Goal: Task Accomplishment & Management: Manage account settings

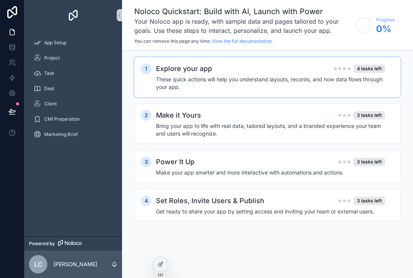
click at [183, 82] on h4 "These quick actions will help you understand layouts, records, and how data flo…" at bounding box center [270, 83] width 229 height 15
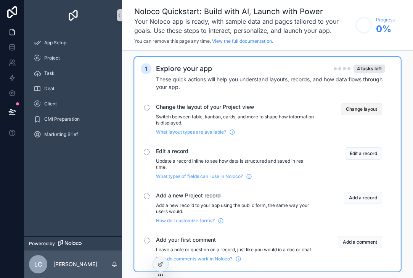
click at [356, 104] on button "Change layout" at bounding box center [361, 109] width 41 height 12
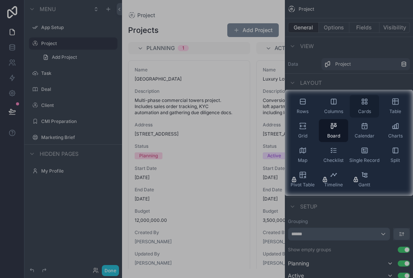
click at [361, 109] on span "Cards" at bounding box center [364, 111] width 13 height 6
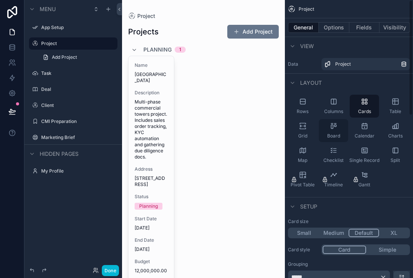
click at [337, 128] on icon "scrollable content" at bounding box center [334, 126] width 8 height 8
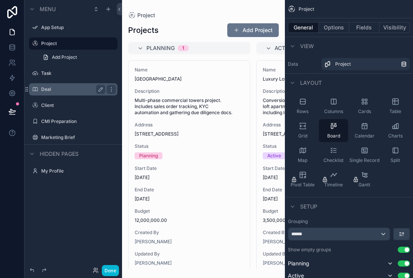
click at [52, 86] on label "Deal" at bounding box center [71, 89] width 61 height 6
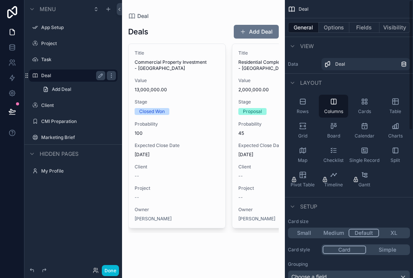
click at [307, 10] on span "Deal" at bounding box center [304, 9] width 10 height 6
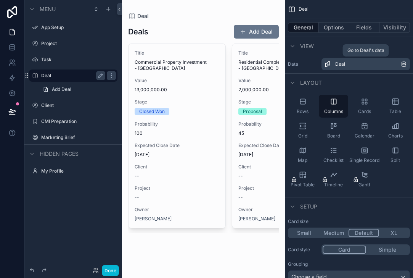
click at [355, 63] on div "Deal" at bounding box center [369, 64] width 66 height 6
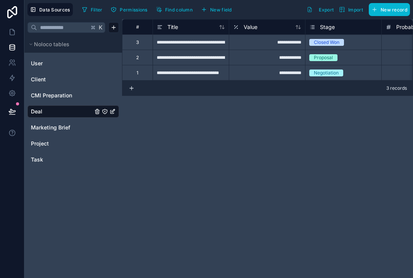
click at [186, 41] on div "**********" at bounding box center [191, 41] width 76 height 15
click at [327, 11] on span "Export" at bounding box center [326, 10] width 15 height 6
click at [354, 7] on span "Import" at bounding box center [355, 10] width 15 height 6
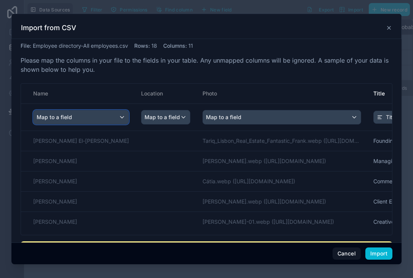
click at [61, 118] on span "Map to a field" at bounding box center [54, 117] width 35 height 14
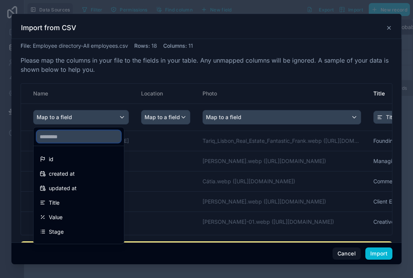
click at [63, 137] on input "text" at bounding box center [79, 137] width 84 height 12
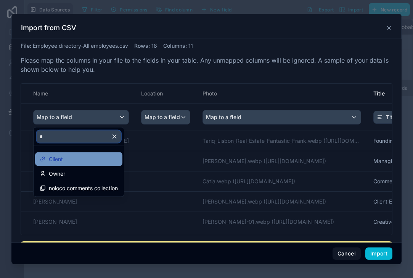
type input "*"
click at [55, 162] on span "Client" at bounding box center [56, 159] width 14 height 9
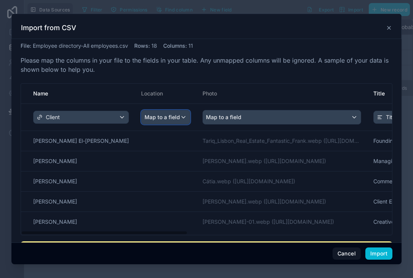
click at [145, 116] on span "Map to a field" at bounding box center [162, 117] width 35 height 14
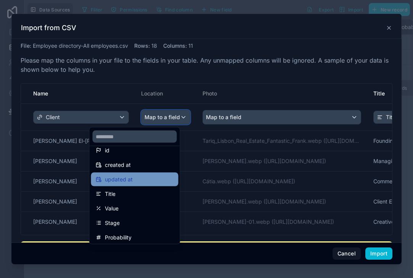
scroll to position [9, 0]
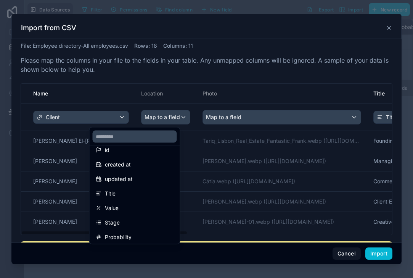
click at [178, 119] on div "scrollable content" at bounding box center [206, 139] width 390 height 250
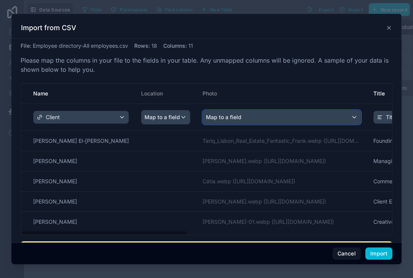
click at [206, 116] on span "Map to a field" at bounding box center [223, 117] width 35 height 14
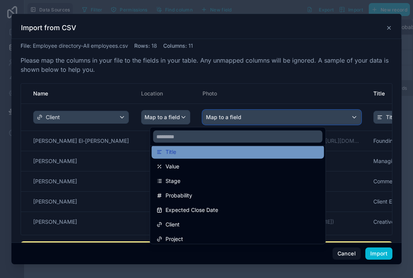
scroll to position [83, 0]
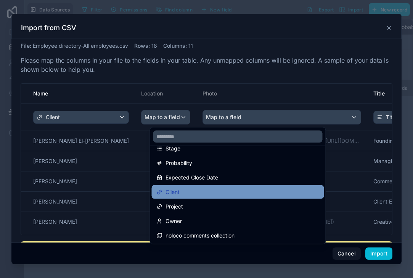
click at [186, 190] on div "Client" at bounding box center [237, 191] width 163 height 9
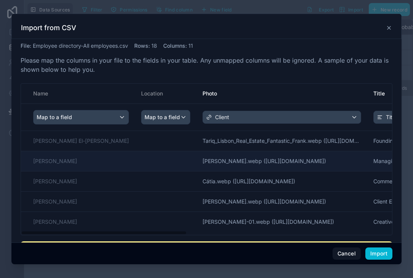
scroll to position [0, 30]
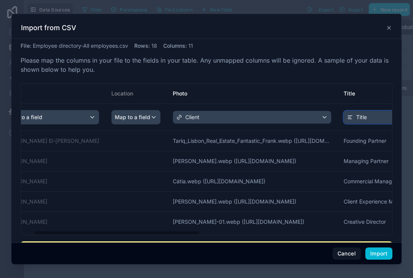
click at [357, 119] on span "Title" at bounding box center [362, 117] width 11 height 8
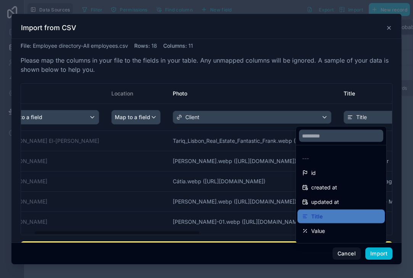
click at [319, 114] on div "scrollable content" at bounding box center [206, 139] width 390 height 250
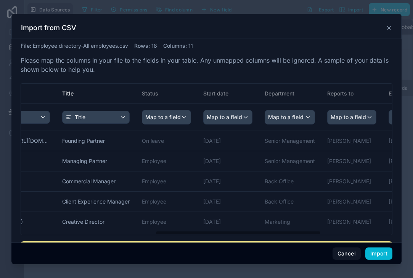
scroll to position [0, 320]
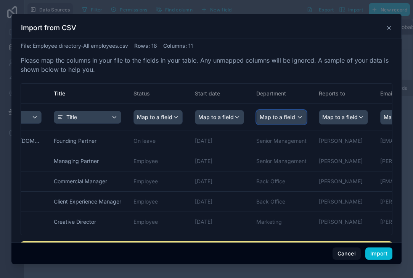
click at [260, 121] on span "Map to a field" at bounding box center [277, 117] width 35 height 14
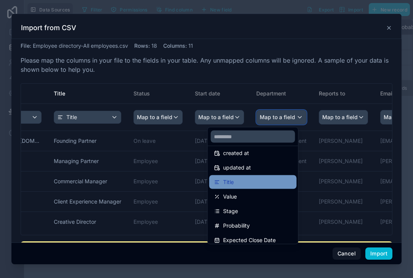
scroll to position [0, 0]
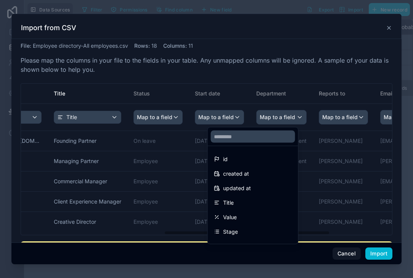
click at [250, 85] on div "scrollable content" at bounding box center [206, 139] width 390 height 250
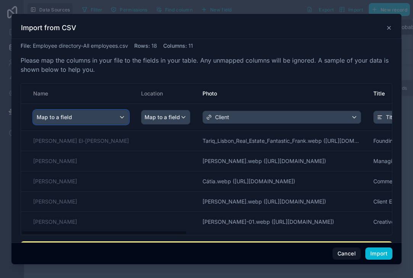
click at [74, 116] on div "Map to a field" at bounding box center [81, 117] width 95 height 14
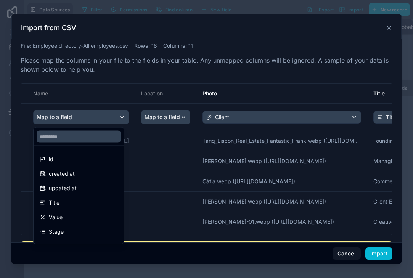
click at [162, 115] on div "scrollable content" at bounding box center [206, 139] width 390 height 250
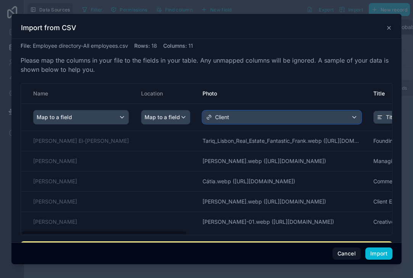
click at [209, 115] on icon "scrollable content" at bounding box center [210, 116] width 2 height 2
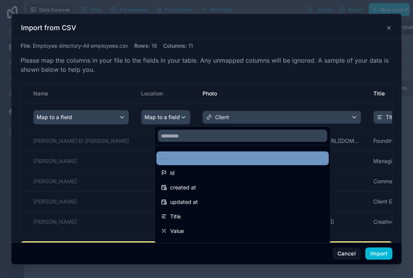
click at [172, 160] on div "---" at bounding box center [242, 158] width 163 height 9
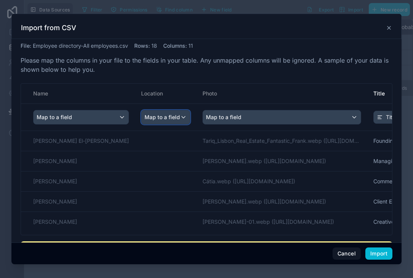
click at [145, 118] on span "Map to a field" at bounding box center [162, 117] width 35 height 14
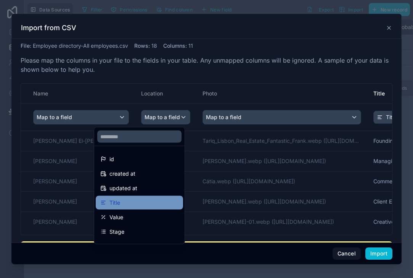
click at [127, 199] on div "Title" at bounding box center [139, 202] width 78 height 9
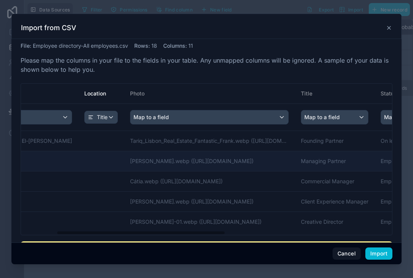
scroll to position [0, 87]
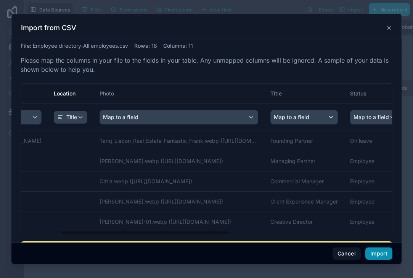
click at [375, 254] on button "Import" at bounding box center [379, 253] width 27 height 12
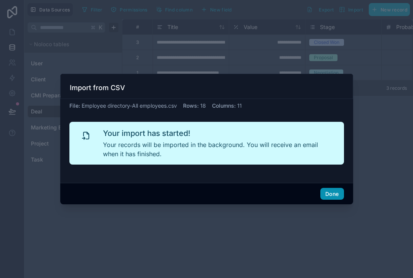
click at [328, 197] on button "Done" at bounding box center [332, 194] width 23 height 12
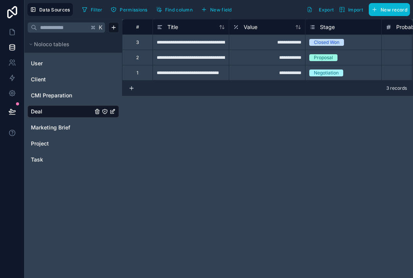
click at [202, 45] on div "**********" at bounding box center [191, 41] width 76 height 15
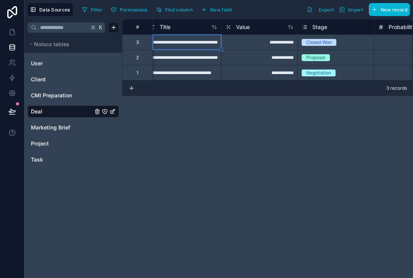
scroll to position [0, 0]
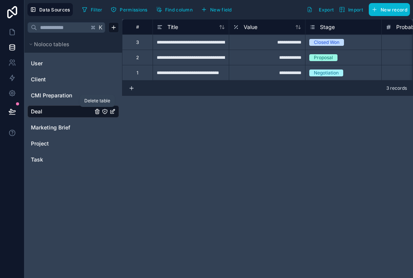
click at [97, 111] on icon "Deal" at bounding box center [97, 112] width 0 height 2
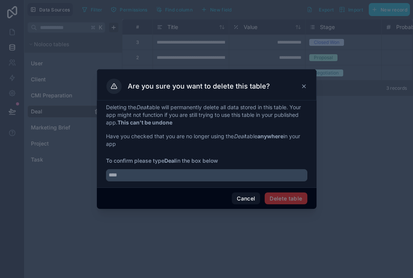
click at [261, 182] on div "Deleting the Deal table will permanently delete all data stored in this table. …" at bounding box center [207, 143] width 220 height 87
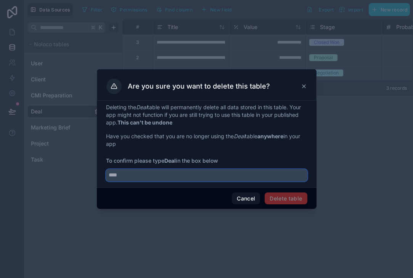
click at [134, 174] on input "text" at bounding box center [207, 175] width 202 height 12
type input "****"
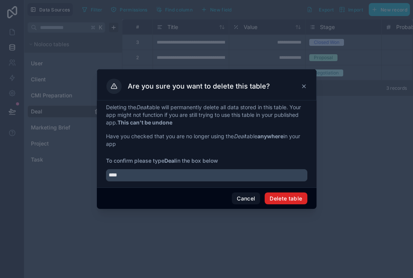
click at [283, 198] on button "Delete table" at bounding box center [286, 198] width 42 height 12
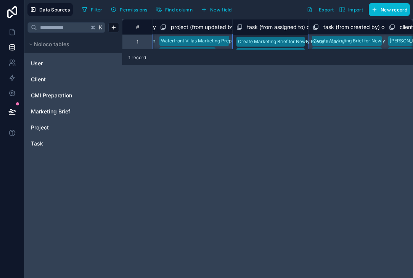
scroll to position [32, 989]
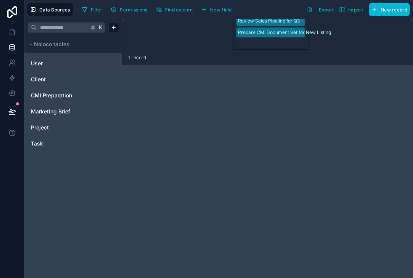
click at [323, 42] on div "**********" at bounding box center [267, 34] width 291 height 31
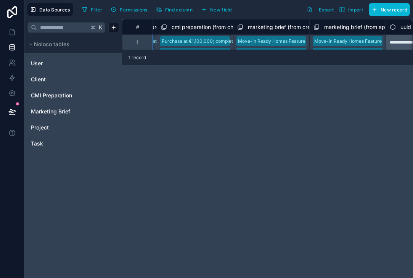
scroll to position [0, 1446]
click at [73, 112] on link "Marketing Brief" at bounding box center [62, 112] width 62 height 8
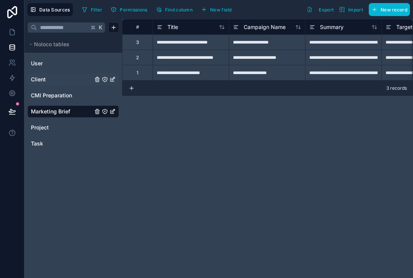
click at [68, 82] on link "Client" at bounding box center [62, 80] width 62 height 8
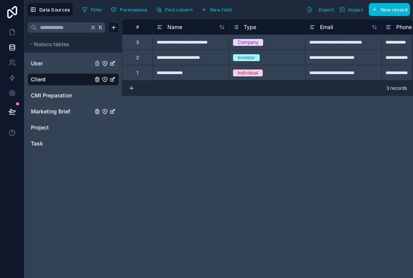
click at [64, 68] on div "User" at bounding box center [73, 63] width 92 height 12
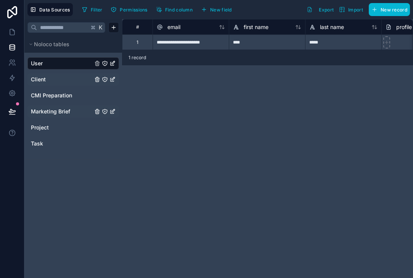
click at [65, 82] on link "Client" at bounding box center [62, 80] width 62 height 8
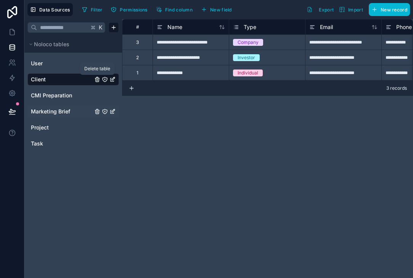
click at [98, 81] on icon "Client" at bounding box center [97, 79] width 6 height 6
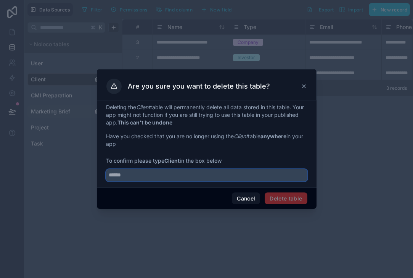
click at [280, 180] on input "text" at bounding box center [207, 175] width 202 height 12
type input "******"
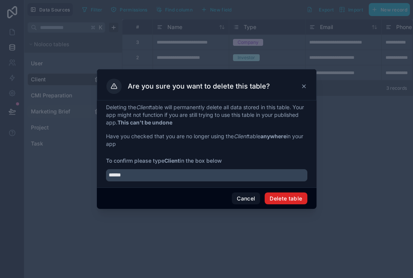
click at [306, 200] on button "Delete table" at bounding box center [286, 198] width 42 height 12
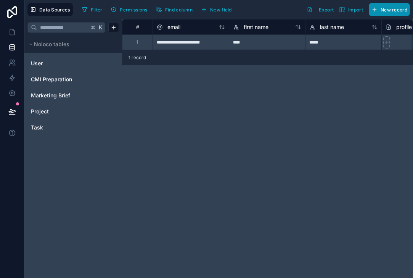
click at [384, 8] on span "New record" at bounding box center [394, 10] width 27 height 6
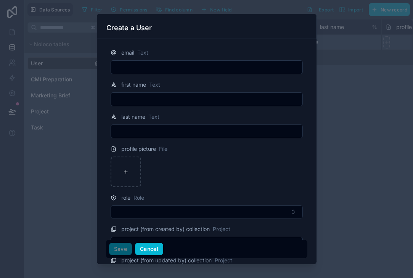
click at [147, 248] on button "Cancel" at bounding box center [149, 249] width 28 height 12
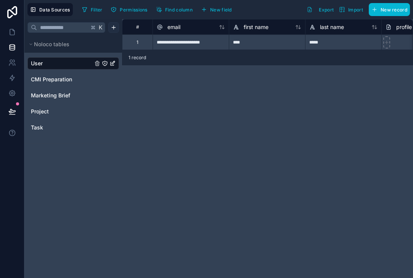
click at [111, 29] on html "**********" at bounding box center [206, 139] width 413 height 278
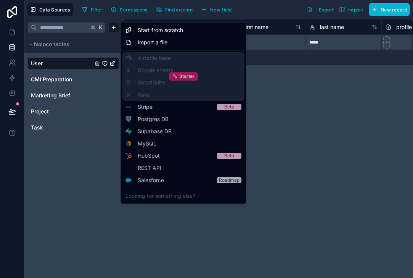
click at [177, 74] on icon at bounding box center [175, 76] width 5 height 5
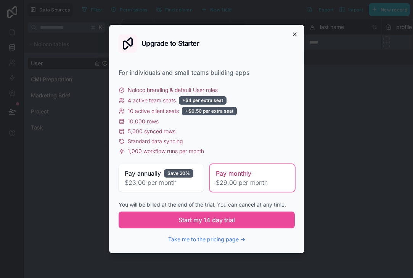
click at [297, 34] on icon "button" at bounding box center [295, 34] width 6 height 6
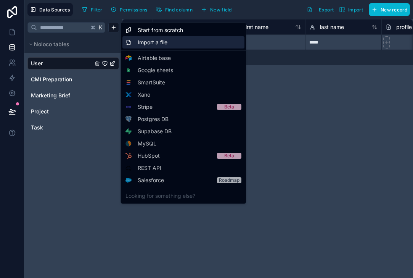
click at [173, 45] on div "Import a file" at bounding box center [184, 42] width 122 height 12
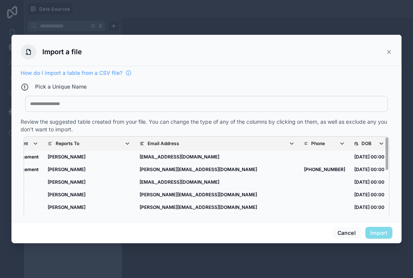
scroll to position [0, 1745]
click at [242, 105] on div at bounding box center [206, 104] width 353 height 6
click at [244, 103] on div at bounding box center [206, 104] width 353 height 6
click at [376, 231] on button "Import" at bounding box center [379, 233] width 27 height 12
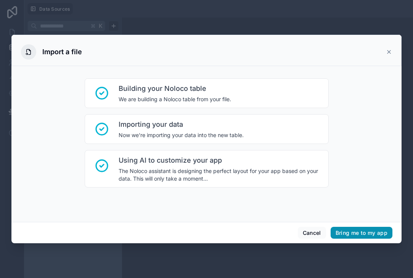
click at [353, 232] on button "Bring me to my app" at bounding box center [362, 233] width 62 height 12
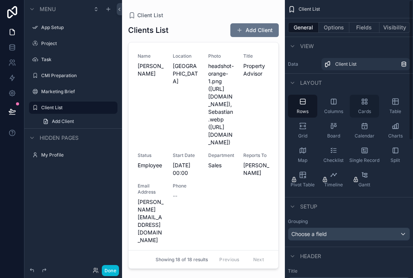
click at [363, 112] on span "Cards" at bounding box center [364, 111] width 13 height 6
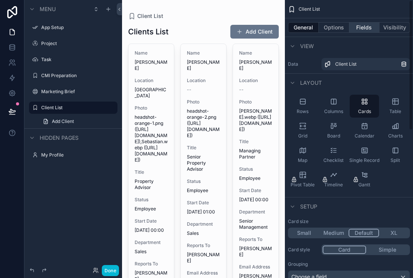
click at [360, 29] on button "Fields" at bounding box center [365, 27] width 31 height 11
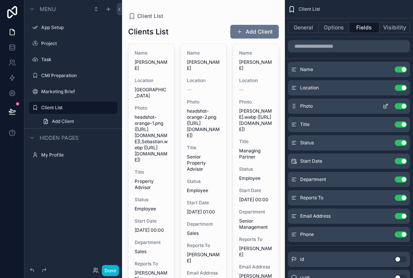
click at [406, 108] on button "Use setting" at bounding box center [401, 106] width 12 height 6
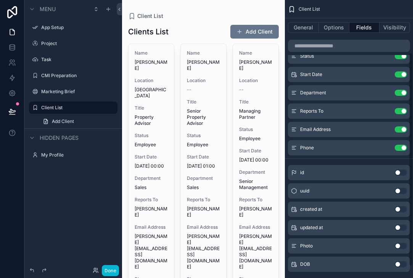
scroll to position [84, 0]
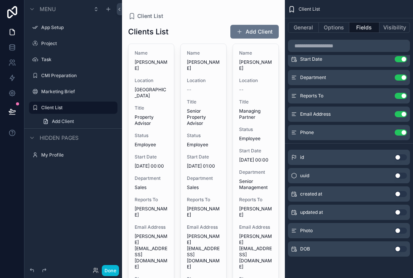
click at [398, 231] on button "Use setting" at bounding box center [401, 230] width 12 height 6
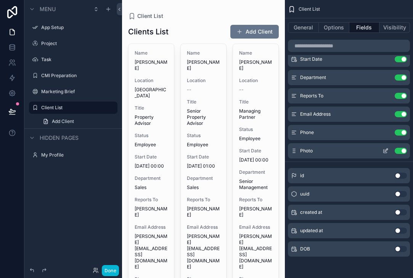
click at [385, 150] on icon "scrollable content" at bounding box center [386, 151] width 6 height 6
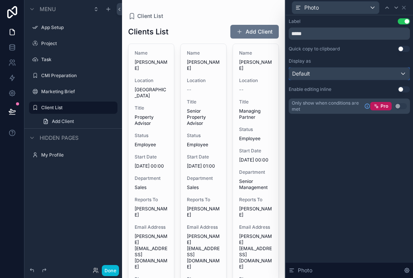
click at [326, 75] on div "Default" at bounding box center [349, 74] width 121 height 12
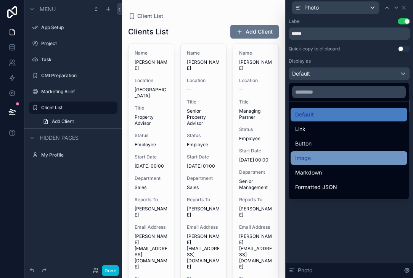
click at [317, 156] on div "Image" at bounding box center [349, 157] width 108 height 9
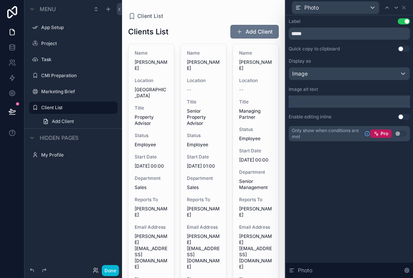
click at [354, 100] on input "text" at bounding box center [349, 101] width 121 height 12
click at [294, 21] on div "Label" at bounding box center [295, 21] width 12 height 6
click at [403, 6] on icon at bounding box center [404, 7] width 3 height 3
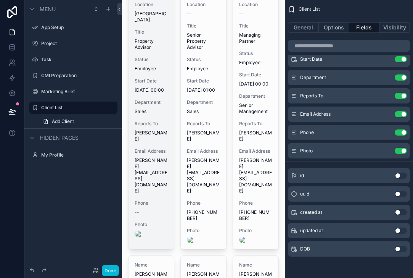
scroll to position [72, 0]
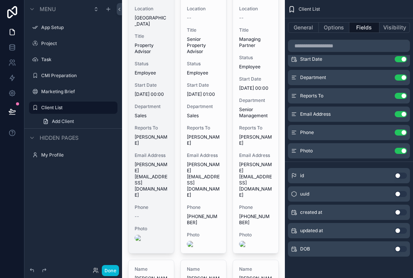
click at [137, 235] on img "scrollable content" at bounding box center [151, 238] width 33 height 6
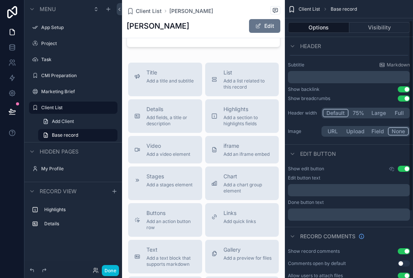
scroll to position [23, 0]
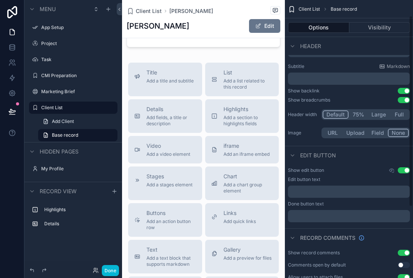
click at [328, 134] on button "URL" at bounding box center [333, 133] width 20 height 8
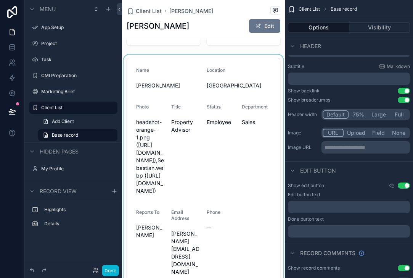
scroll to position [1, 0]
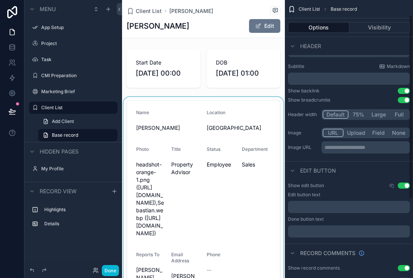
click at [138, 193] on div "scrollable content" at bounding box center [203, 215] width 163 height 236
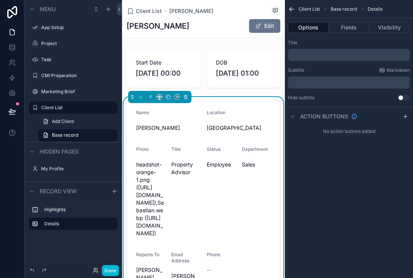
scroll to position [0, 0]
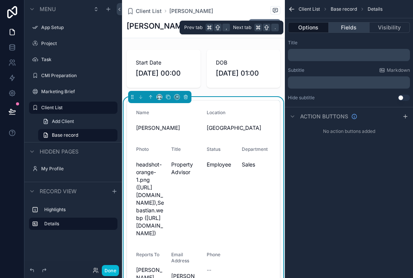
click at [345, 27] on button "Fields" at bounding box center [349, 27] width 40 height 11
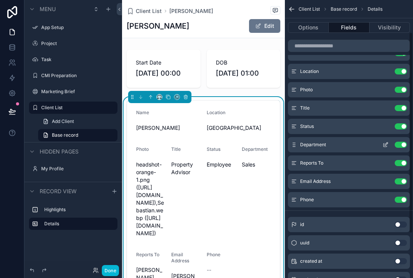
scroll to position [33, 0]
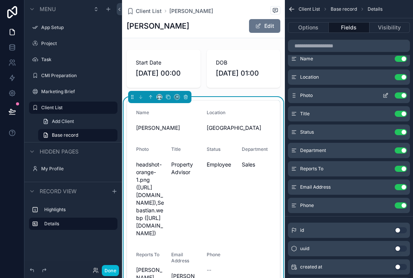
click at [385, 97] on icon "scrollable content" at bounding box center [386, 95] width 6 height 6
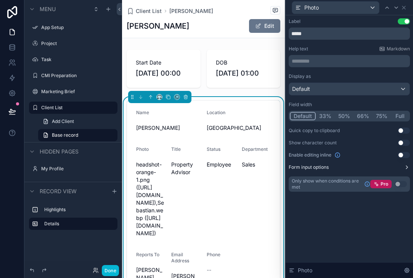
click at [383, 167] on button "Form input options" at bounding box center [349, 167] width 121 height 6
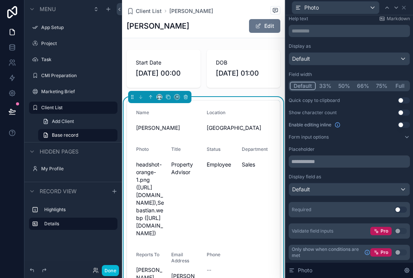
scroll to position [31, 0]
click at [368, 181] on div "Display field as Default" at bounding box center [349, 184] width 121 height 22
click at [368, 189] on div "Default" at bounding box center [349, 189] width 121 height 12
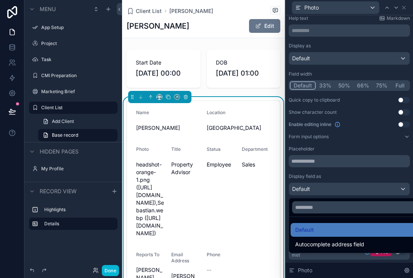
click at [355, 177] on div at bounding box center [349, 139] width 127 height 278
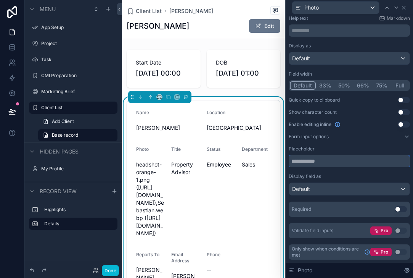
click at [343, 159] on input "text" at bounding box center [349, 161] width 121 height 12
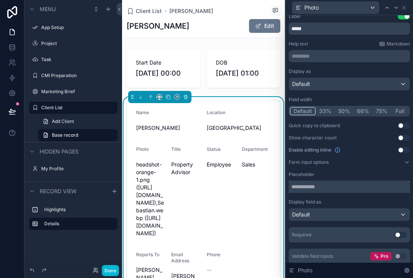
scroll to position [3, 0]
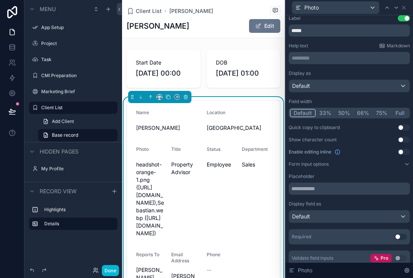
click at [151, 208] on span "headshot-orange-1.png ([URL][DOMAIN_NAME]),Sebastian.webp ([URL][DOMAIN_NAME])" at bounding box center [150, 199] width 29 height 76
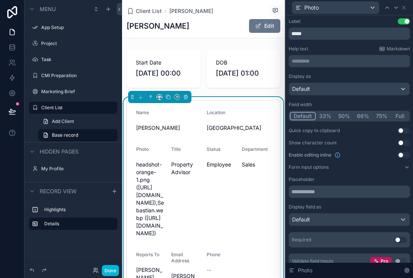
click at [318, 60] on p "********* ﻿" at bounding box center [350, 61] width 117 height 8
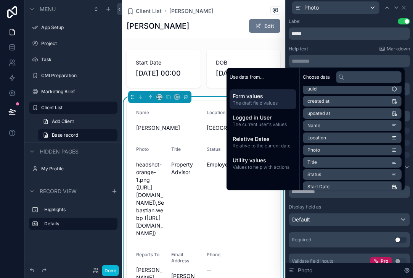
scroll to position [18, 0]
click at [313, 149] on span "Photo" at bounding box center [314, 150] width 13 height 6
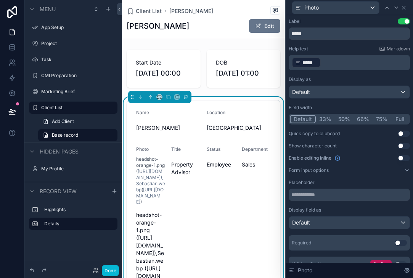
click at [326, 59] on p "﻿ ***** ﻿ ﻿" at bounding box center [350, 62] width 117 height 12
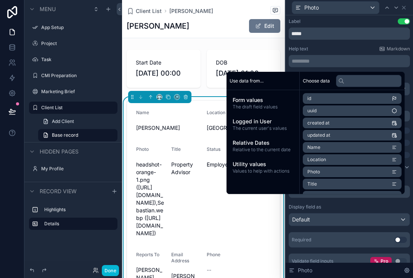
click at [345, 47] on div "Help text Markdown" at bounding box center [349, 49] width 121 height 6
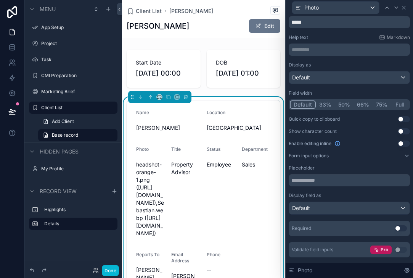
scroll to position [12, 0]
click at [336, 73] on div "Default" at bounding box center [349, 77] width 121 height 12
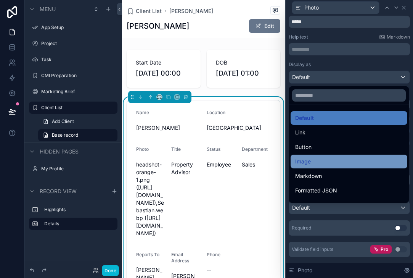
click at [328, 161] on div "Image" at bounding box center [349, 161] width 108 height 9
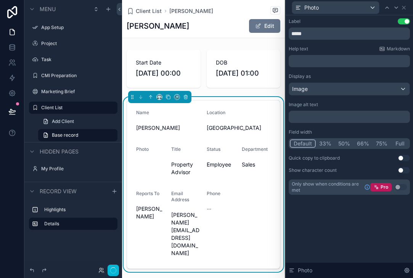
scroll to position [0, 0]
click at [313, 115] on input "text" at bounding box center [349, 117] width 121 height 12
click at [13, 50] on icon at bounding box center [12, 48] width 5 height 3
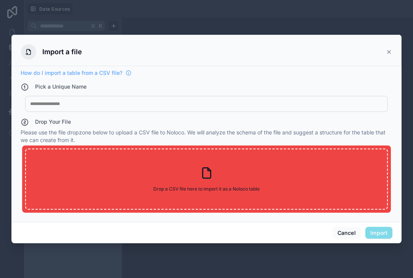
click at [389, 50] on icon at bounding box center [389, 52] width 6 height 6
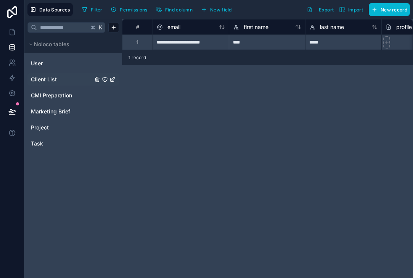
click at [52, 77] on span "Client List" at bounding box center [44, 80] width 26 height 8
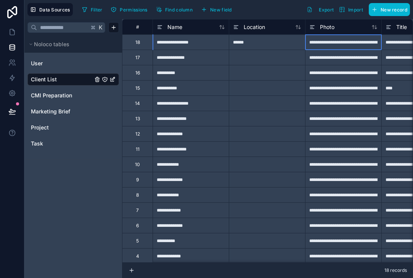
click at [333, 40] on div "**********" at bounding box center [343, 41] width 76 height 15
click at [345, 46] on div "**********" at bounding box center [343, 41] width 76 height 15
click at [345, 45] on div "**********" at bounding box center [343, 41] width 76 height 15
click at [345, 45] on input "**********" at bounding box center [344, 42] width 76 height 15
click at [321, 27] on span "Photo" at bounding box center [327, 27] width 15 height 8
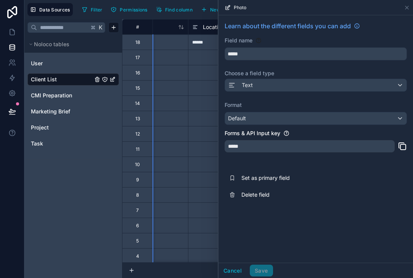
scroll to position [0, 48]
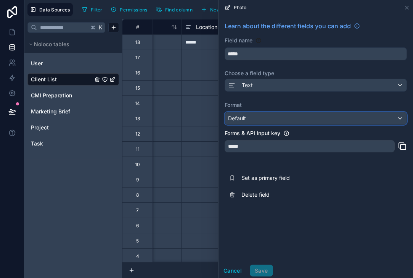
click at [261, 119] on div "Default" at bounding box center [316, 118] width 182 height 12
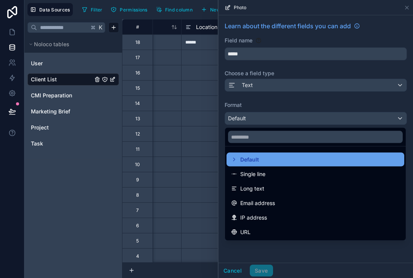
click at [259, 162] on div "Default" at bounding box center [315, 159] width 169 height 9
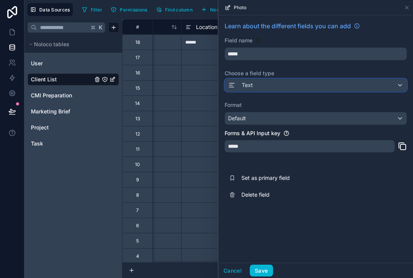
click at [273, 87] on div "Text" at bounding box center [316, 85] width 182 height 12
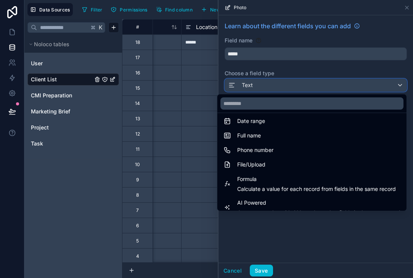
scroll to position [145, 0]
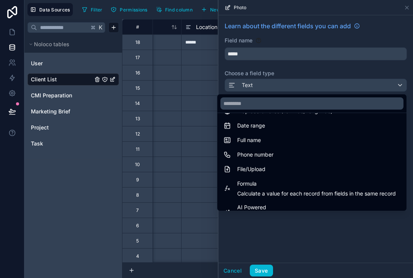
click at [258, 174] on div "File/Upload" at bounding box center [312, 169] width 186 height 14
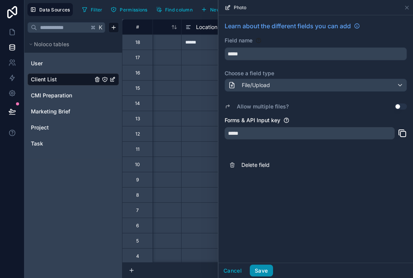
click at [262, 268] on button "Save" at bounding box center [261, 271] width 23 height 12
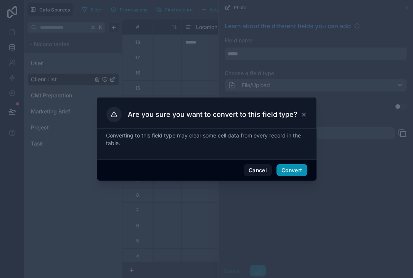
click at [287, 168] on button "Convert" at bounding box center [292, 170] width 31 height 12
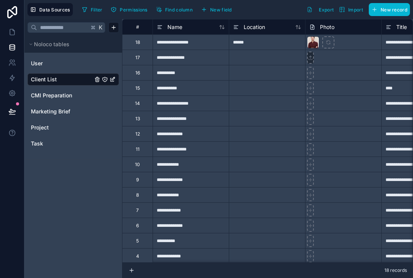
click at [312, 59] on icon at bounding box center [310, 58] width 3 height 1
type input "**********"
click at [312, 76] on div at bounding box center [310, 73] width 7 height 12
type input "**********"
click at [311, 90] on icon at bounding box center [310, 88] width 5 height 5
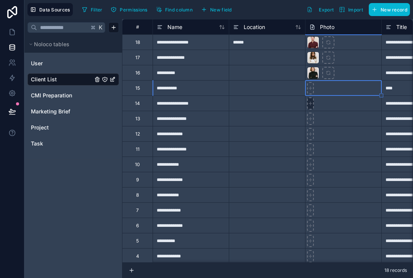
click at [309, 106] on div at bounding box center [310, 103] width 7 height 12
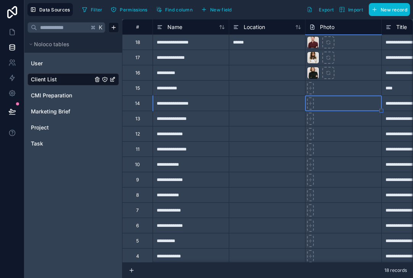
type input "**********"
click at [309, 119] on icon at bounding box center [310, 118] width 5 height 5
type input "**********"
click at [310, 137] on div at bounding box center [310, 134] width 7 height 12
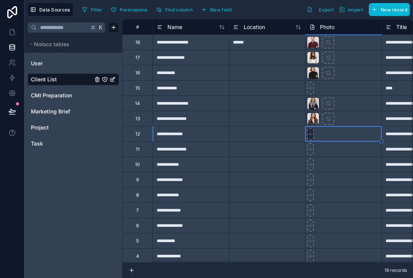
type input "**********"
click at [311, 152] on div at bounding box center [310, 149] width 7 height 12
type input "**********"
click at [309, 165] on icon at bounding box center [310, 164] width 5 height 5
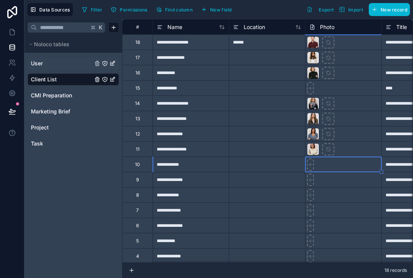
click at [85, 61] on link "User" at bounding box center [62, 64] width 62 height 8
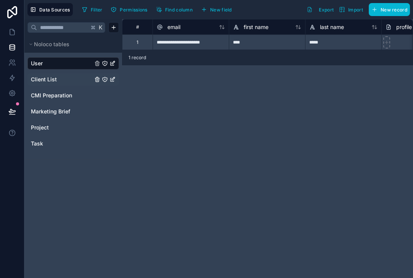
click at [45, 83] on div "Client List" at bounding box center [73, 79] width 92 height 12
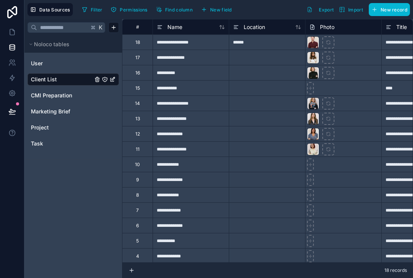
click at [113, 78] on icon "Client List" at bounding box center [113, 79] width 6 height 6
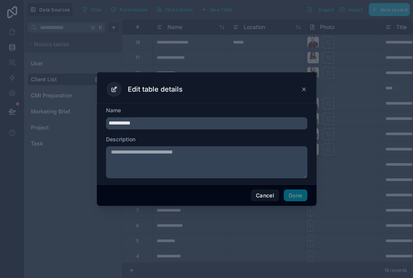
drag, startPoint x: 134, startPoint y: 125, endPoint x: 97, endPoint y: 125, distance: 37.8
click at [97, 125] on div "**********" at bounding box center [207, 143] width 220 height 81
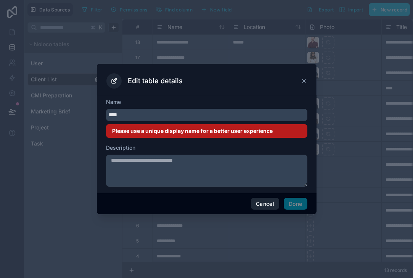
type input "****"
click at [269, 203] on button "Cancel" at bounding box center [265, 204] width 28 height 12
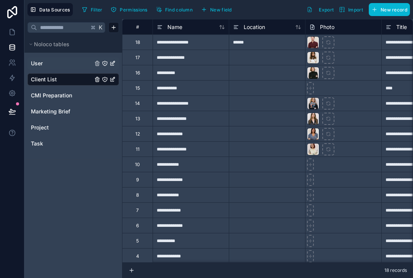
click at [114, 60] on div "User" at bounding box center [73, 63] width 92 height 12
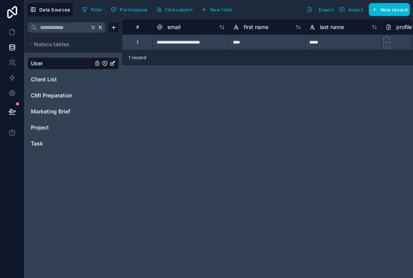
click at [114, 63] on icon "User" at bounding box center [113, 63] width 6 height 6
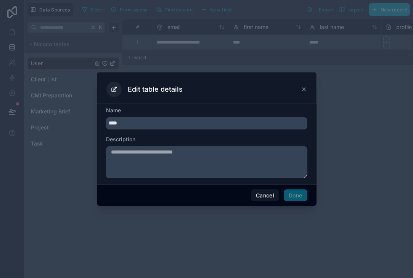
drag, startPoint x: 138, startPoint y: 126, endPoint x: 77, endPoint y: 126, distance: 61.5
click at [77, 126] on div "Edit table details Name **** Description Cancel Done" at bounding box center [206, 139] width 413 height 278
type input "*"
type input "**********"
click at [298, 192] on button "Done" at bounding box center [295, 195] width 23 height 12
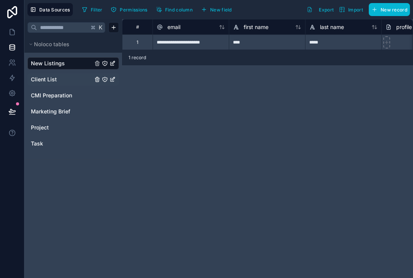
click at [114, 79] on icon "Client List" at bounding box center [113, 79] width 6 height 6
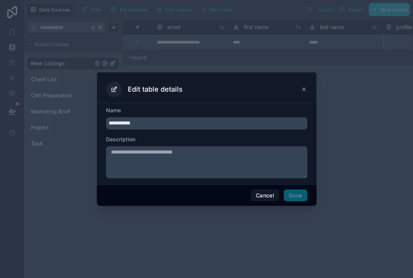
drag, startPoint x: 139, startPoint y: 123, endPoint x: 79, endPoint y: 123, distance: 60.7
click at [79, 123] on div "**********" at bounding box center [206, 139] width 413 height 278
type input "****"
click at [292, 194] on button "Done" at bounding box center [295, 195] width 23 height 12
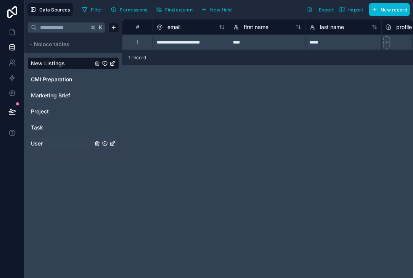
click at [51, 147] on link "User" at bounding box center [62, 144] width 62 height 8
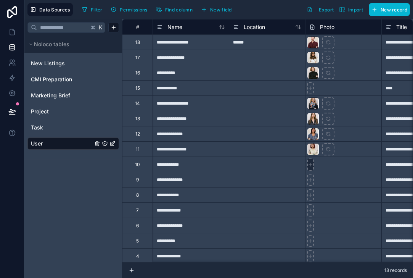
click at [310, 165] on icon at bounding box center [310, 164] width 5 height 5
type input "**********"
click at [311, 180] on icon at bounding box center [310, 180] width 3 height 0
type input "**********"
click at [310, 193] on icon at bounding box center [310, 194] width 5 height 5
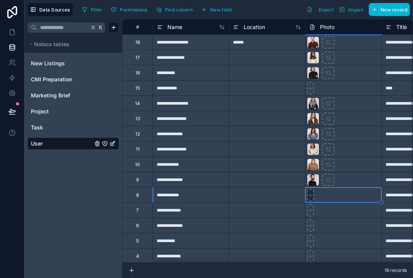
type input "**********"
click at [311, 207] on div at bounding box center [310, 210] width 7 height 12
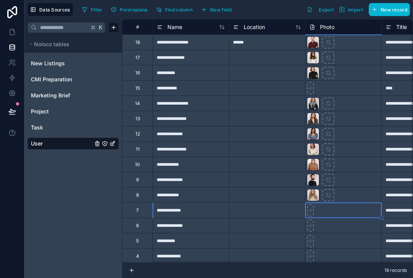
type input "**********"
click at [311, 226] on icon at bounding box center [311, 225] width 0 height 3
type input "**********"
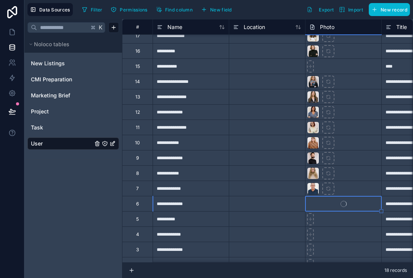
scroll to position [23, 0]
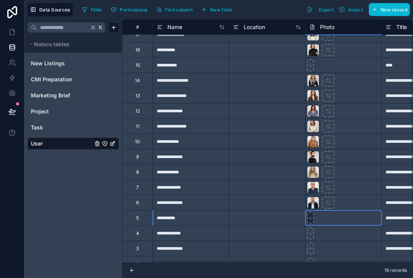
click at [309, 220] on icon at bounding box center [310, 217] width 5 height 5
type input "**********"
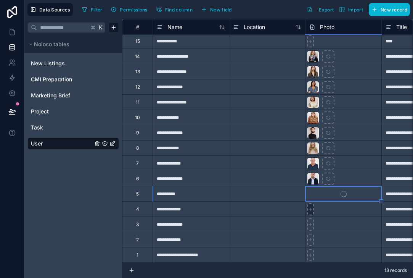
click at [309, 211] on icon at bounding box center [310, 209] width 5 height 5
type input "**********"
click at [308, 225] on icon at bounding box center [310, 224] width 5 height 5
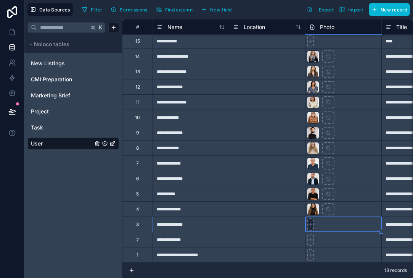
type input "**********"
click at [310, 239] on icon at bounding box center [310, 239] width 5 height 5
type input "**********"
click at [310, 253] on icon at bounding box center [310, 254] width 5 height 5
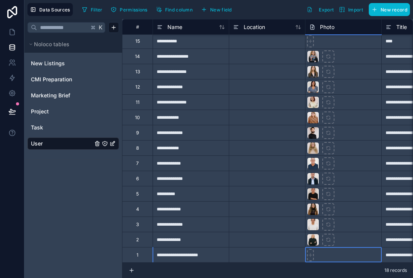
type input "**********"
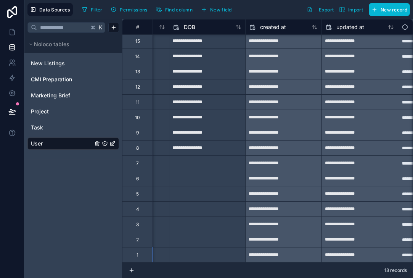
scroll to position [47, 808]
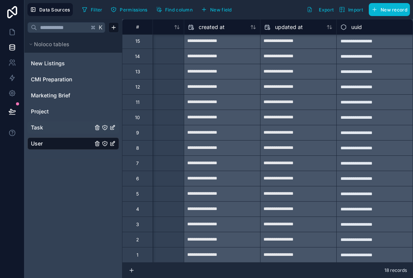
click at [53, 125] on link "Task" at bounding box center [62, 128] width 62 height 8
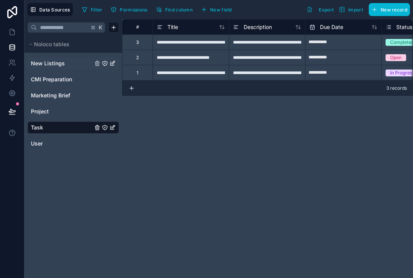
click at [67, 63] on link "New Listings" at bounding box center [62, 64] width 62 height 8
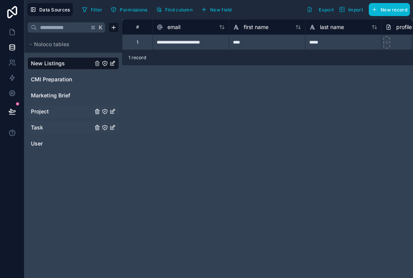
click at [42, 111] on span "Project" at bounding box center [40, 112] width 18 height 8
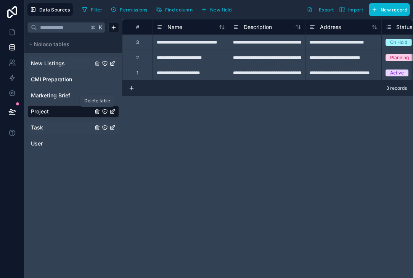
click at [95, 113] on icon "Project" at bounding box center [97, 111] width 6 height 6
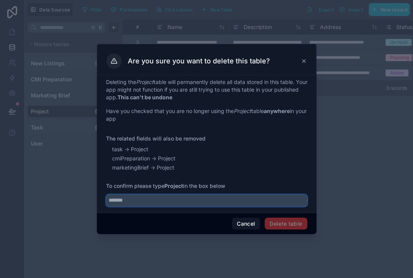
click at [204, 195] on input "text" at bounding box center [207, 200] width 202 height 12
type input "*******"
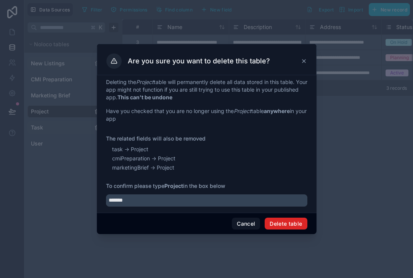
click at [290, 222] on button "Delete table" at bounding box center [286, 224] width 42 height 12
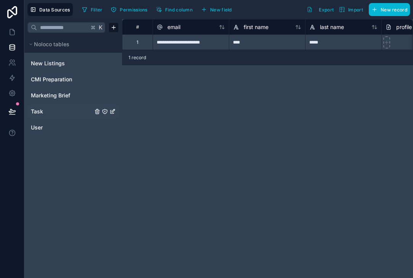
click at [112, 112] on icon "Task" at bounding box center [113, 111] width 6 height 6
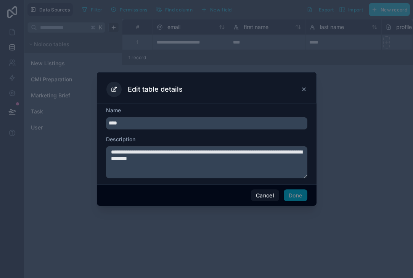
drag, startPoint x: 121, startPoint y: 125, endPoint x: 112, endPoint y: 125, distance: 8.8
click at [112, 125] on input "****" at bounding box center [207, 123] width 202 height 12
type input "**********"
click at [290, 192] on button "Done" at bounding box center [295, 195] width 23 height 12
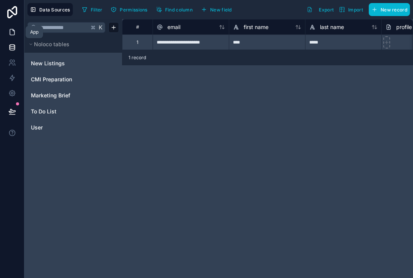
click at [11, 30] on icon at bounding box center [12, 32] width 8 height 8
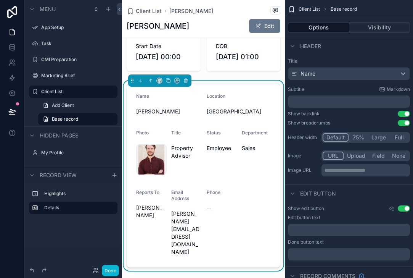
scroll to position [13, 0]
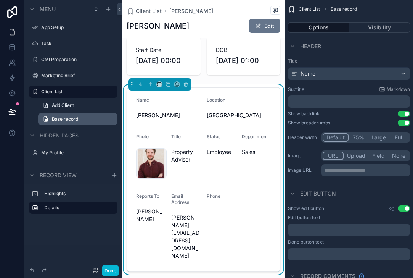
click at [77, 122] on link "Base record" at bounding box center [77, 119] width 79 height 12
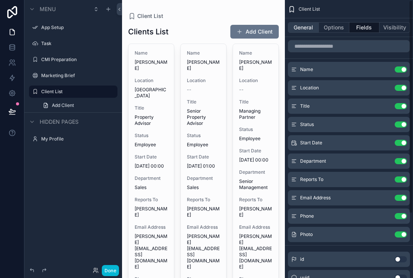
click at [301, 32] on button "General" at bounding box center [303, 27] width 31 height 11
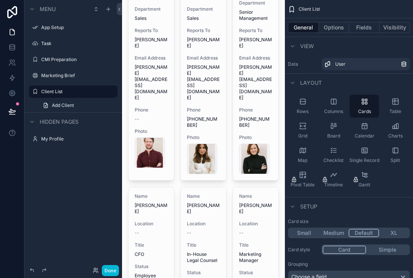
scroll to position [162, 0]
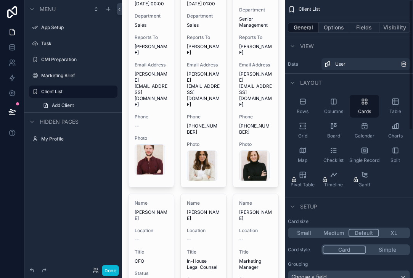
click at [335, 235] on button "Medium" at bounding box center [334, 233] width 30 height 8
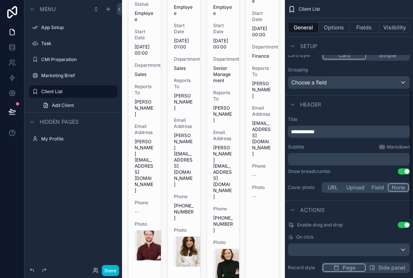
scroll to position [197, 0]
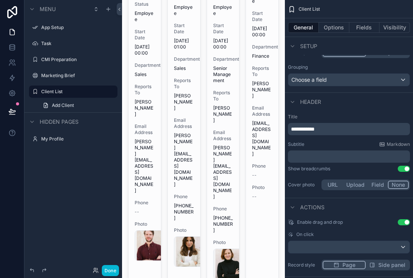
click at [374, 182] on button "Field" at bounding box center [378, 185] width 20 height 8
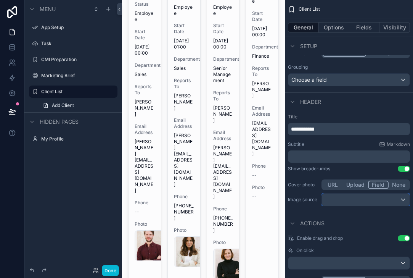
click at [354, 201] on div "scrollable content" at bounding box center [366, 200] width 88 height 12
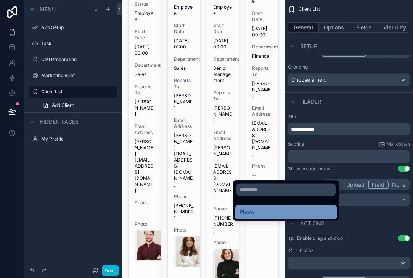
click at [302, 216] on div "Photo" at bounding box center [286, 212] width 93 height 9
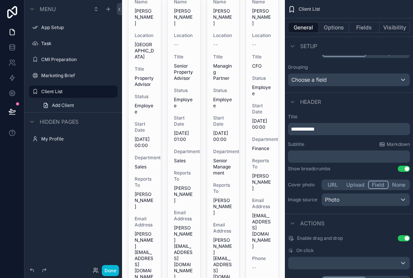
scroll to position [52, 0]
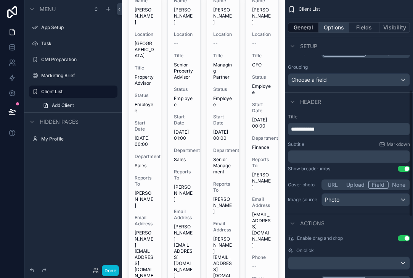
click at [343, 25] on button "Options" at bounding box center [334, 27] width 31 height 11
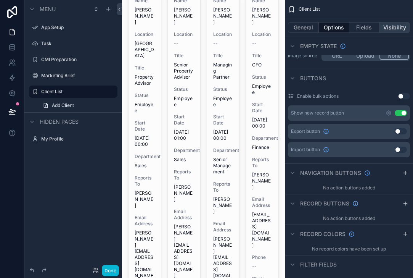
click at [380, 27] on button "Visibility" at bounding box center [395, 27] width 31 height 11
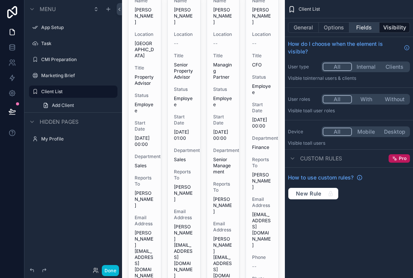
click at [370, 27] on button "Fields" at bounding box center [365, 27] width 31 height 11
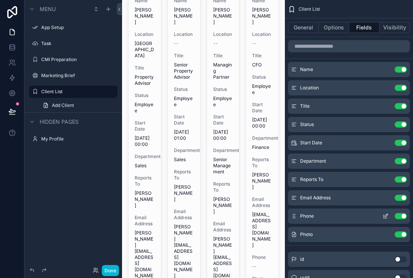
click at [403, 218] on button "Use setting" at bounding box center [401, 216] width 12 height 6
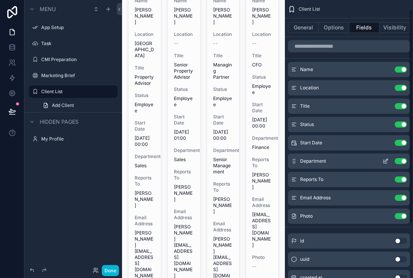
scroll to position [22, 0]
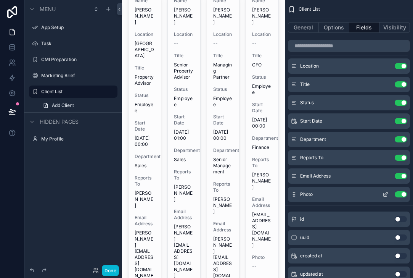
click at [407, 193] on div "Photo Use setting" at bounding box center [349, 194] width 122 height 15
click at [405, 194] on button "Use setting" at bounding box center [401, 194] width 12 height 6
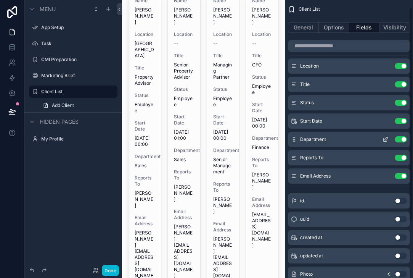
scroll to position [0, 0]
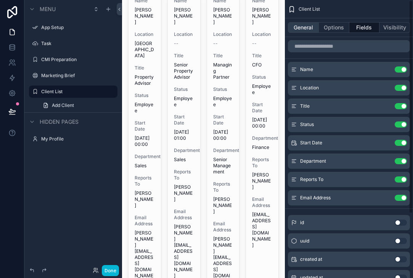
click at [295, 26] on button "General" at bounding box center [303, 27] width 31 height 11
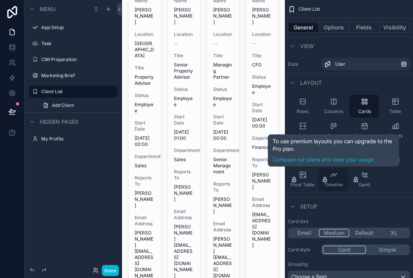
scroll to position [21, 0]
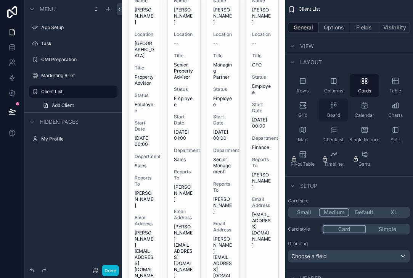
click at [328, 108] on div "Board" at bounding box center [333, 109] width 29 height 23
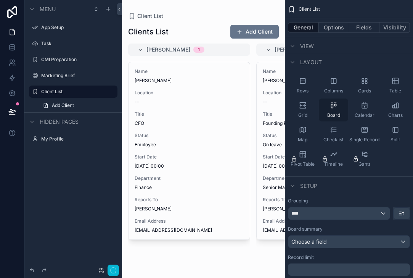
scroll to position [0, 0]
click at [329, 87] on div "Columns" at bounding box center [333, 85] width 29 height 23
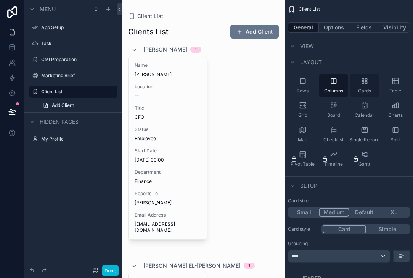
click at [365, 86] on div "Cards" at bounding box center [364, 85] width 29 height 23
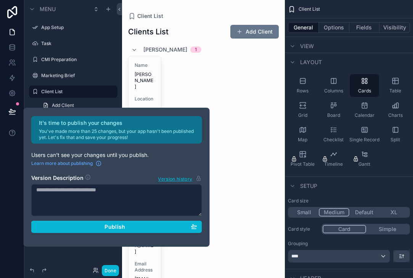
click at [208, 196] on div "It's time to publish your changes You've made more than 25 changes, but your ap…" at bounding box center [117, 177] width 186 height 139
click at [202, 74] on div "It's time to publish your changes You've made more than 25 changes, but your ap…" at bounding box center [206, 139] width 413 height 278
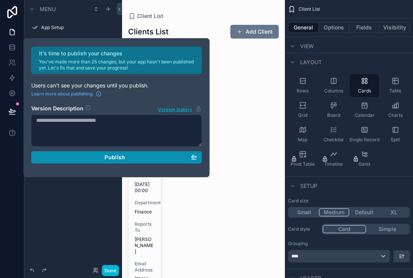
click at [130, 157] on div "Publish" at bounding box center [116, 157] width 161 height 7
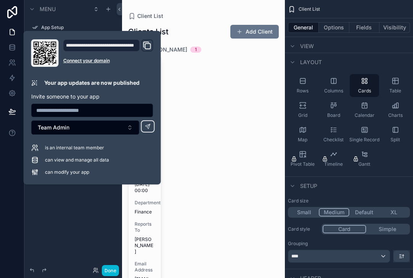
click at [117, 46] on div "**********" at bounding box center [101, 45] width 77 height 12
click at [190, 56] on div "Name [PERSON_NAME] Location -- Title CFO Status Employee Start Date [DATE] 00:0…" at bounding box center [203, 187] width 151 height 263
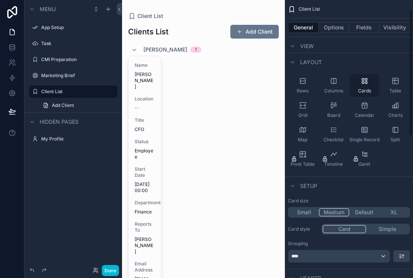
click at [365, 84] on icon "scrollable content" at bounding box center [365, 81] width 8 height 8
click at [366, 210] on button "Default" at bounding box center [365, 212] width 30 height 8
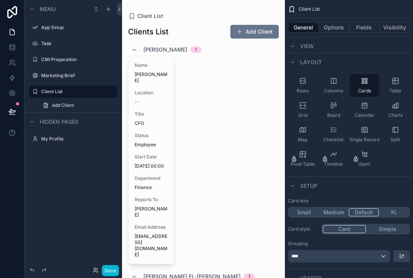
click at [379, 229] on button "Simple" at bounding box center [387, 229] width 43 height 8
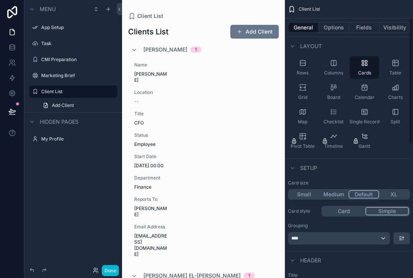
scroll to position [47, 0]
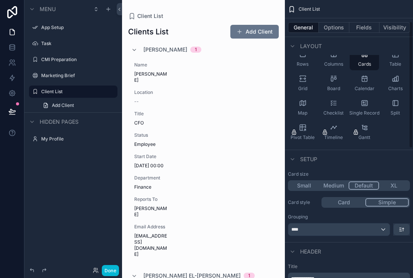
click at [335, 201] on button "Card" at bounding box center [344, 202] width 43 height 8
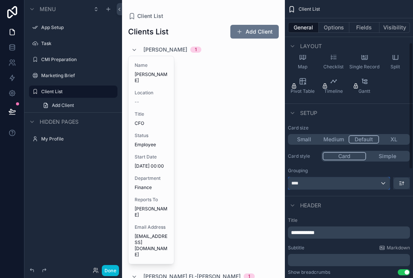
click at [335, 181] on div "****" at bounding box center [340, 183] width 102 height 12
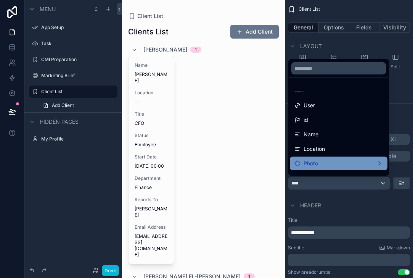
click at [326, 160] on div "Photo" at bounding box center [339, 163] width 89 height 9
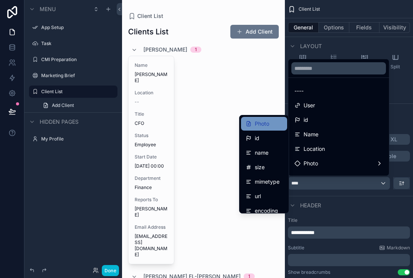
click at [261, 125] on span "Photo" at bounding box center [262, 123] width 15 height 9
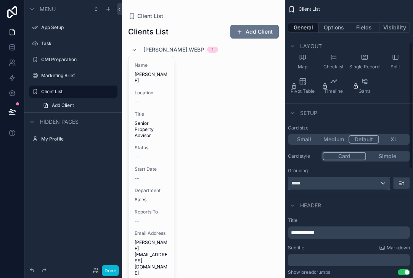
click at [302, 181] on span "*****" at bounding box center [298, 183] width 13 height 6
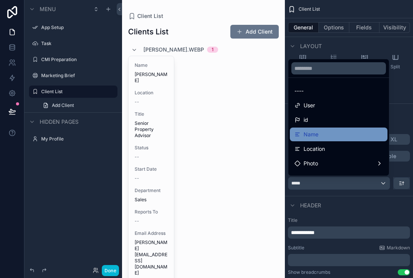
click at [303, 140] on div "Name" at bounding box center [339, 134] width 98 height 14
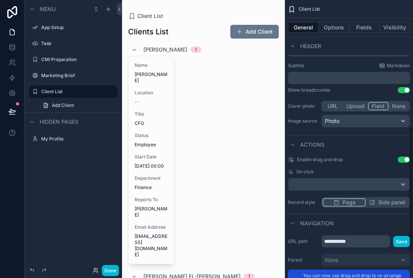
scroll to position [278, 0]
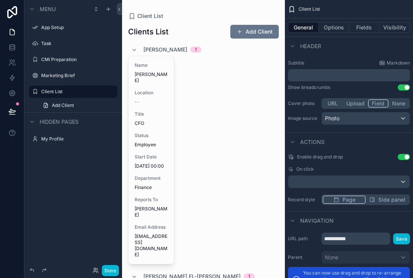
click at [402, 156] on button "Use setting" at bounding box center [404, 157] width 12 height 6
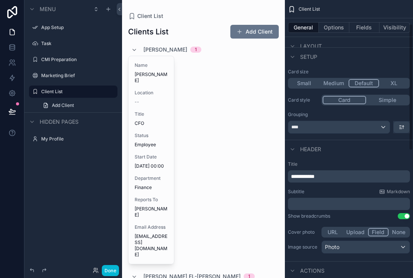
scroll to position [0, 0]
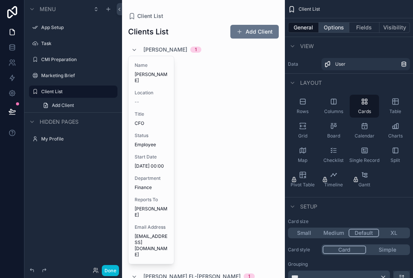
click at [337, 29] on button "Options" at bounding box center [334, 27] width 31 height 11
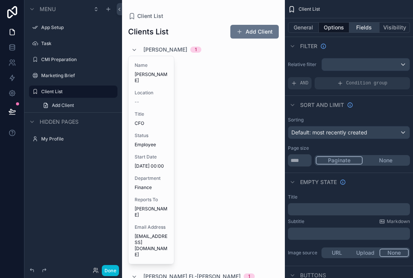
click at [363, 30] on button "Fields" at bounding box center [365, 27] width 31 height 11
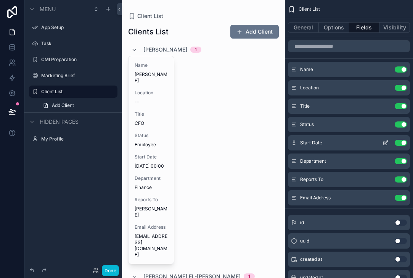
scroll to position [84, 0]
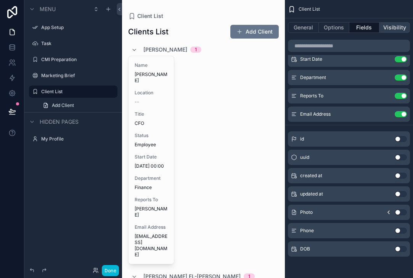
click at [389, 32] on button "Visibility" at bounding box center [395, 27] width 31 height 11
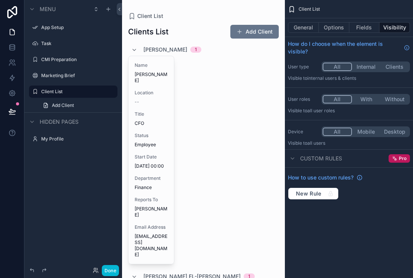
scroll to position [0, 0]
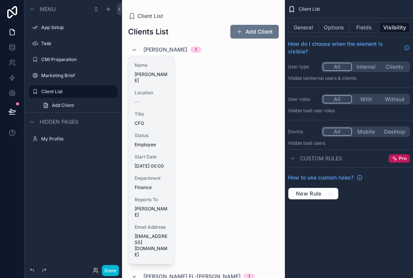
click at [166, 67] on span "Name" at bounding box center [151, 65] width 33 height 6
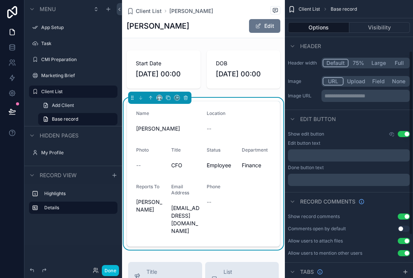
scroll to position [77, 0]
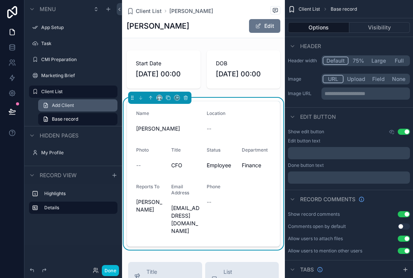
click at [68, 104] on span "Add Client" at bounding box center [63, 105] width 22 height 6
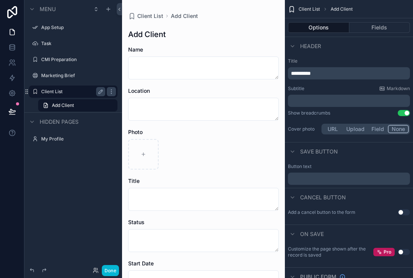
click at [49, 90] on label "Client List" at bounding box center [71, 92] width 61 height 6
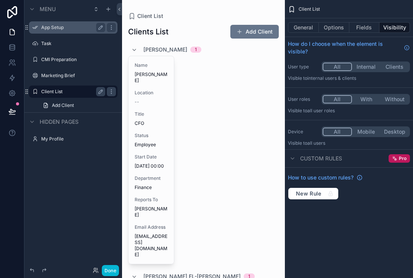
click at [50, 28] on label "App Setup" at bounding box center [71, 27] width 61 height 6
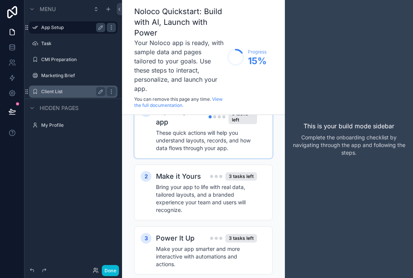
scroll to position [17, 0]
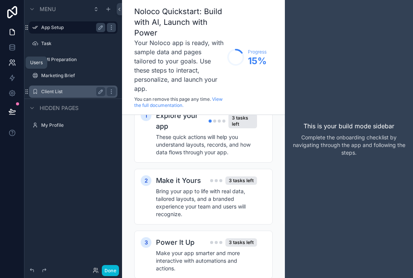
click at [13, 66] on icon at bounding box center [12, 63] width 8 height 8
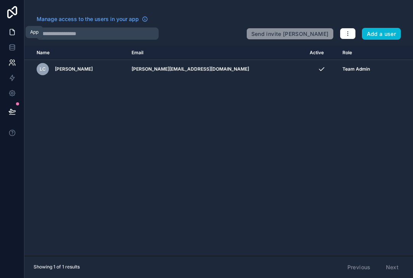
click at [5, 32] on link at bounding box center [12, 31] width 24 height 15
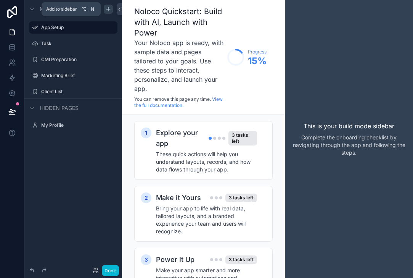
click at [109, 11] on icon "scrollable content" at bounding box center [108, 9] width 6 height 6
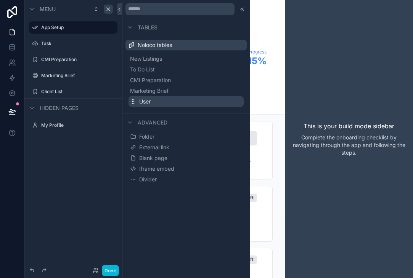
click at [153, 98] on button "User" at bounding box center [186, 101] width 115 height 11
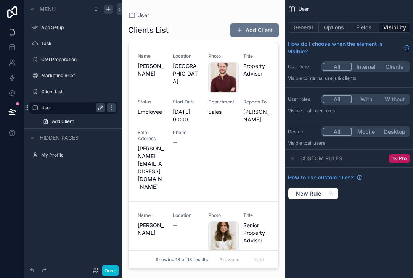
click at [102, 107] on icon "scrollable content" at bounding box center [101, 106] width 1 height 1
click at [58, 106] on input "****" at bounding box center [67, 107] width 52 height 9
type input "*"
type input "**********"
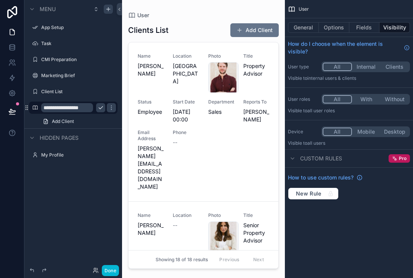
click at [98, 135] on div "Hidden pages" at bounding box center [73, 137] width 98 height 18
click at [87, 136] on div "Hidden pages" at bounding box center [73, 137] width 98 height 18
click at [57, 120] on span "Add Client" at bounding box center [63, 121] width 22 height 6
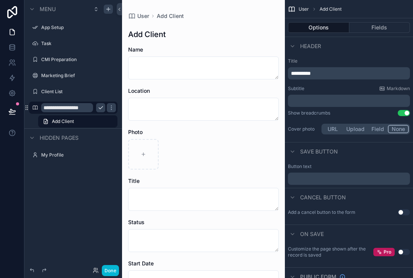
click at [103, 105] on icon "scrollable content" at bounding box center [101, 108] width 6 height 6
click at [51, 105] on label "Employee Directory" at bounding box center [71, 108] width 61 height 6
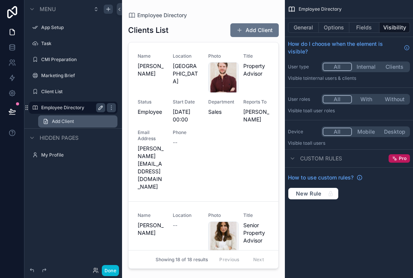
click at [90, 119] on link "Add Client" at bounding box center [77, 121] width 79 height 12
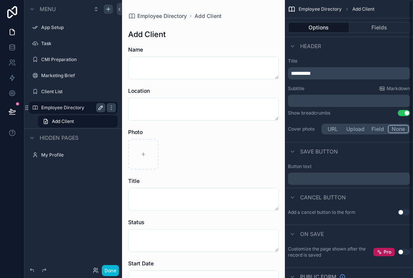
scroll to position [32, 0]
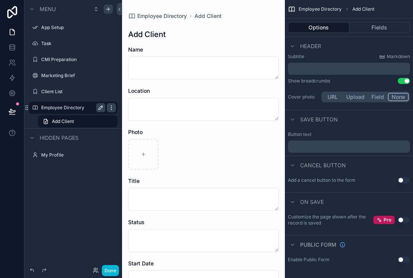
click at [112, 107] on icon "scrollable content" at bounding box center [111, 108] width 6 height 6
click at [78, 116] on link "Add Client" at bounding box center [77, 121] width 79 height 12
click at [50, 121] on link "Add Client" at bounding box center [77, 121] width 79 height 12
click at [42, 119] on link "Add Client" at bounding box center [77, 121] width 79 height 12
click at [67, 122] on span "Add Client" at bounding box center [63, 121] width 22 height 6
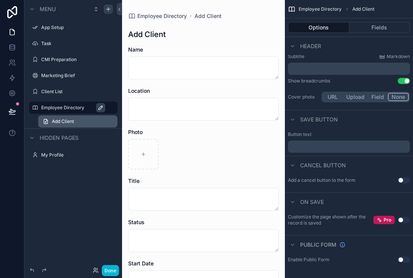
click at [63, 121] on span "Add Client" at bounding box center [63, 121] width 22 height 6
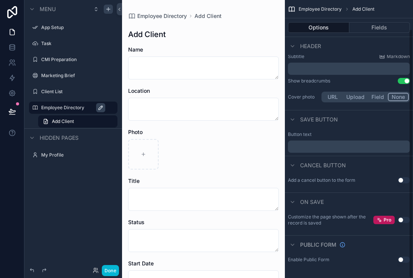
scroll to position [0, 0]
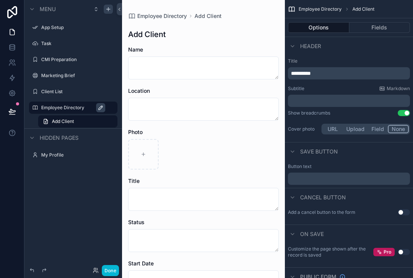
click at [327, 67] on div "**********" at bounding box center [349, 73] width 122 height 12
drag, startPoint x: 327, startPoint y: 73, endPoint x: 303, endPoint y: 72, distance: 24.1
click at [303, 72] on p "**********" at bounding box center [350, 73] width 118 height 8
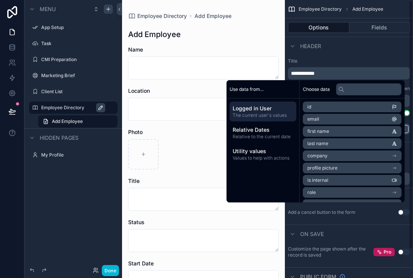
click at [370, 42] on div "Header" at bounding box center [349, 46] width 128 height 18
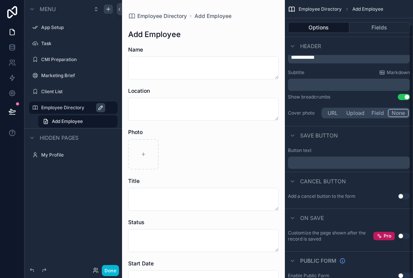
scroll to position [32, 0]
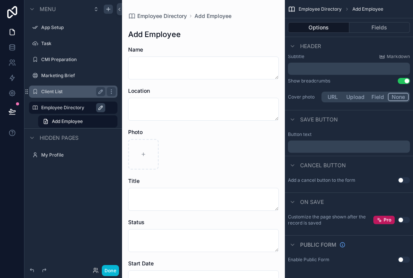
click at [43, 92] on label "Client List" at bounding box center [71, 92] width 61 height 6
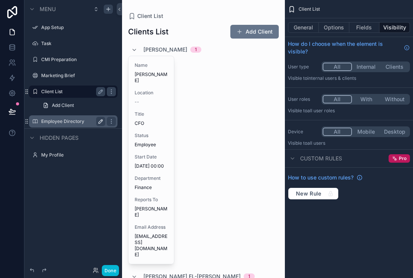
click at [56, 116] on div "Employee Directory" at bounding box center [74, 121] width 86 height 12
click at [72, 119] on label "Employee Directory" at bounding box center [77, 121] width 72 height 6
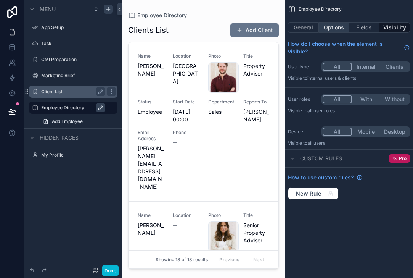
click at [339, 31] on button "Options" at bounding box center [334, 27] width 31 height 11
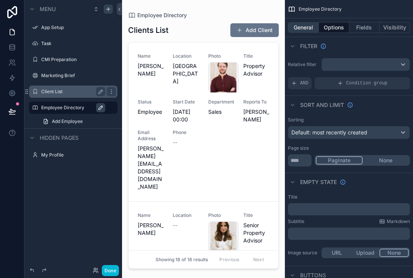
click at [296, 31] on button "General" at bounding box center [303, 27] width 31 height 11
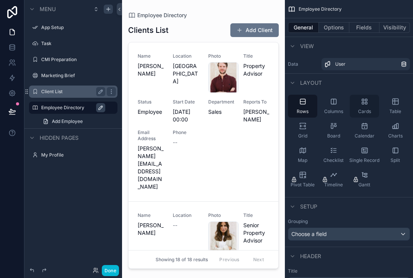
click at [363, 106] on div "Cards" at bounding box center [364, 106] width 29 height 23
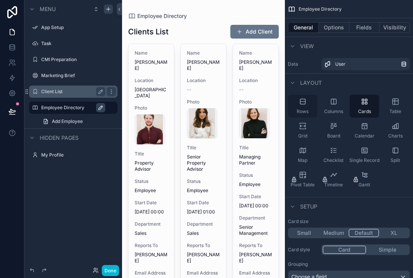
click at [303, 100] on icon "scrollable content" at bounding box center [303, 102] width 8 height 8
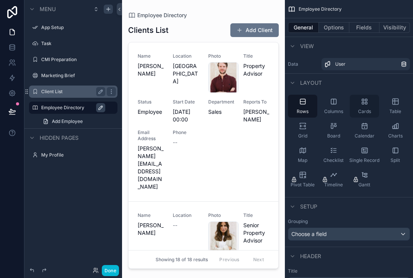
click at [361, 105] on icon "scrollable content" at bounding box center [365, 102] width 8 height 8
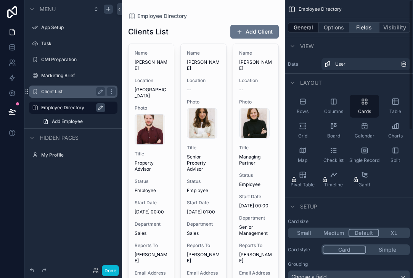
click at [367, 24] on button "Fields" at bounding box center [365, 27] width 31 height 11
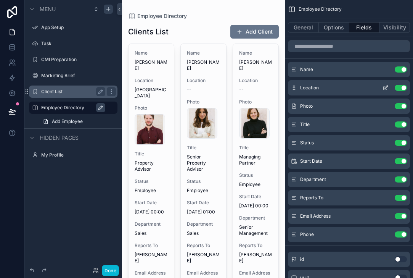
click at [405, 87] on button "Use setting" at bounding box center [401, 88] width 12 height 6
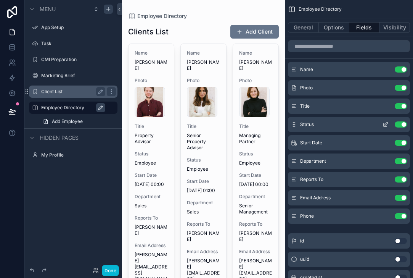
click at [403, 127] on button "Use setting" at bounding box center [401, 124] width 12 height 6
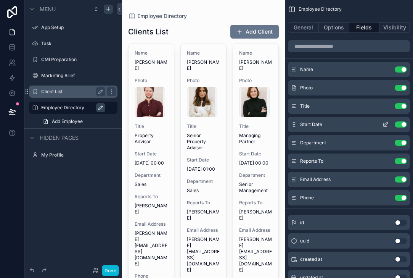
click at [403, 126] on button "Use setting" at bounding box center [401, 124] width 12 height 6
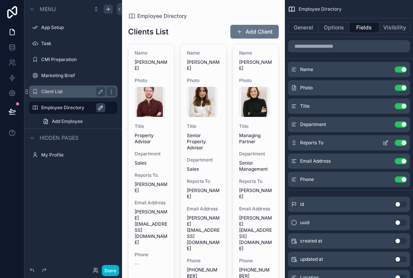
click at [403, 142] on button "Use setting" at bounding box center [401, 143] width 12 height 6
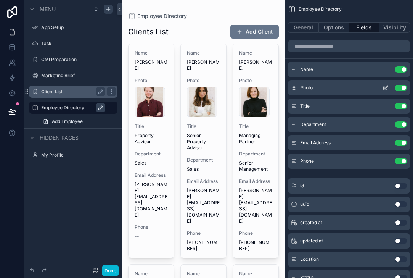
click at [403, 88] on button "Use setting" at bounding box center [401, 88] width 12 height 6
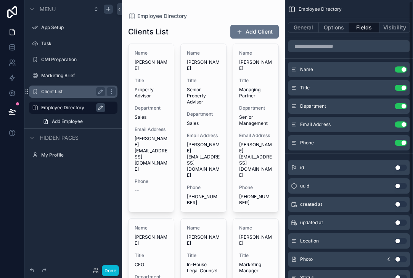
scroll to position [18, 0]
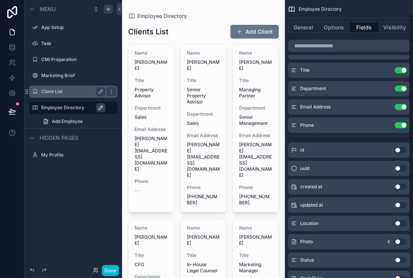
click at [399, 242] on button "Use setting" at bounding box center [401, 242] width 12 height 6
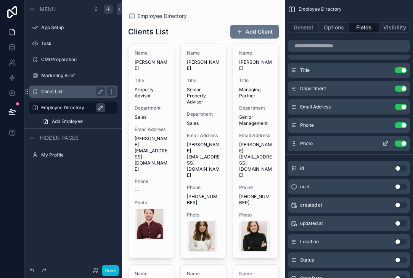
click at [387, 143] on icon "scrollable content" at bounding box center [386, 142] width 3 height 3
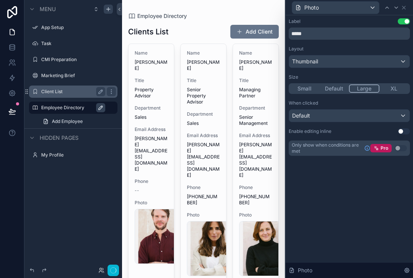
click at [373, 88] on button "Large" at bounding box center [364, 88] width 31 height 8
click at [349, 64] on div "Thumbnail" at bounding box center [349, 61] width 121 height 12
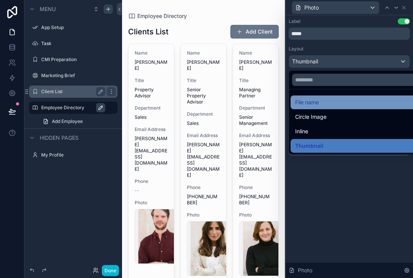
click at [340, 101] on div "File name" at bounding box center [358, 102] width 126 height 9
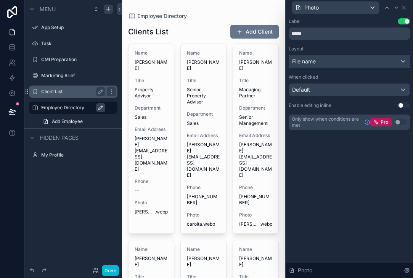
click at [334, 59] on div "File name" at bounding box center [349, 61] width 121 height 12
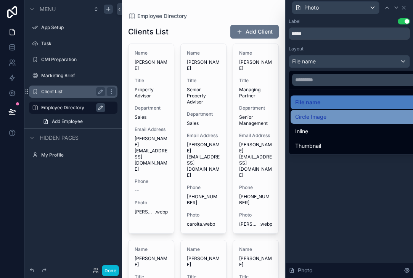
click at [320, 116] on span "Circle Image" at bounding box center [310, 116] width 31 height 9
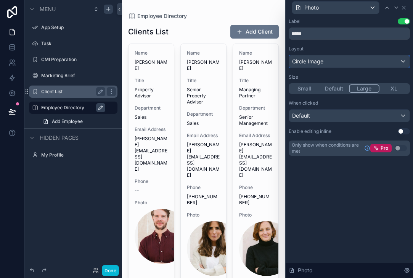
click at [338, 63] on div "Circle Image" at bounding box center [349, 61] width 121 height 12
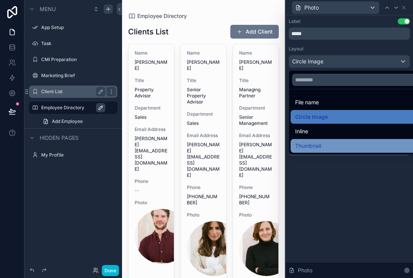
click at [323, 142] on div "Thumbnail" at bounding box center [358, 145] width 126 height 9
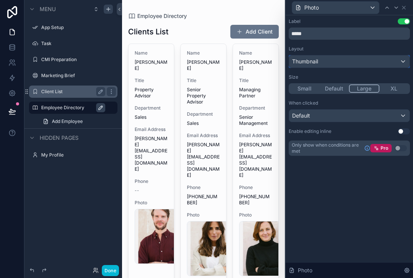
click at [349, 56] on div "Thumbnail" at bounding box center [349, 61] width 121 height 12
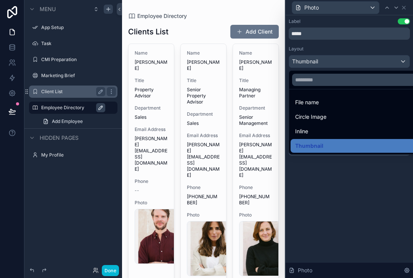
click at [349, 56] on div at bounding box center [349, 139] width 127 height 278
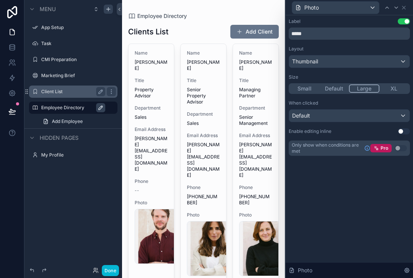
click at [371, 8] on div "Photo" at bounding box center [335, 8] width 87 height 12
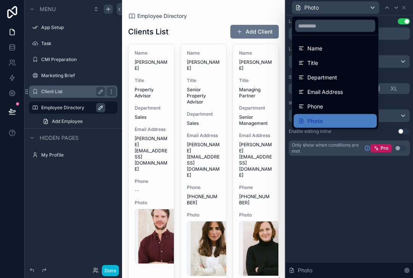
click at [371, 8] on div at bounding box center [349, 139] width 127 height 278
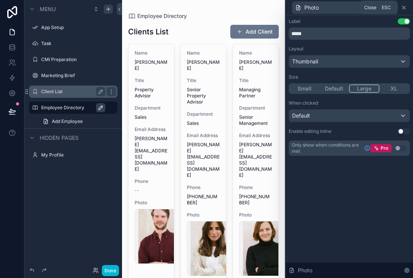
click at [403, 9] on icon at bounding box center [404, 8] width 6 height 6
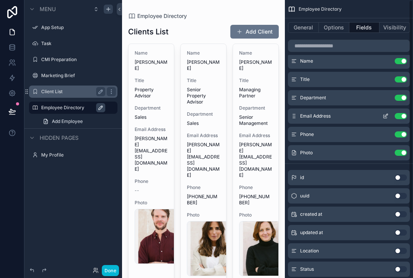
scroll to position [0, 0]
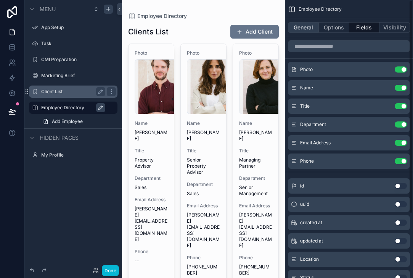
click at [313, 28] on button "General" at bounding box center [303, 27] width 31 height 11
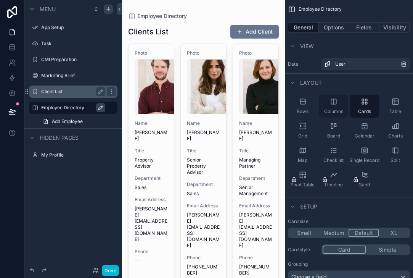
click at [328, 98] on div "Columns" at bounding box center [333, 106] width 29 height 23
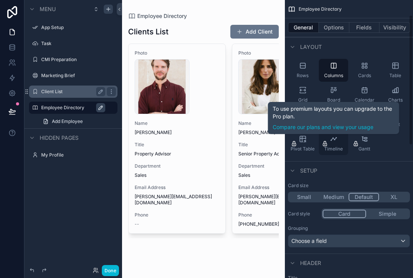
scroll to position [37, 0]
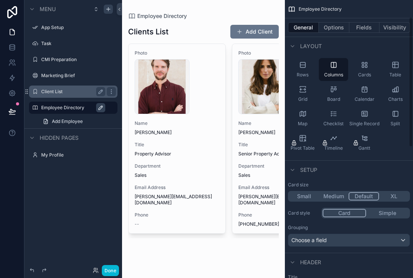
click at [390, 198] on button "XL" at bounding box center [394, 196] width 30 height 8
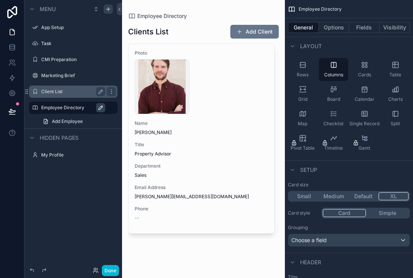
click at [364, 197] on button "Default" at bounding box center [364, 196] width 30 height 8
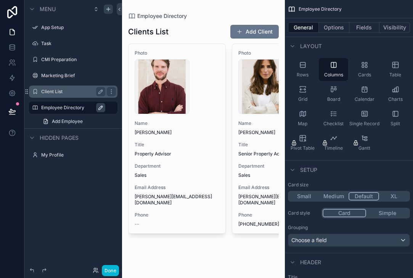
click at [379, 214] on button "Simple" at bounding box center [387, 213] width 43 height 8
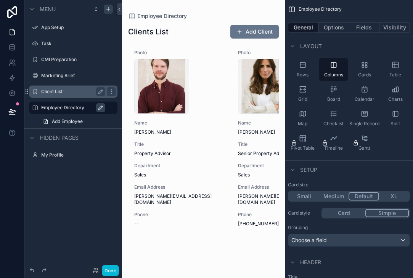
click at [379, 214] on button "Simple" at bounding box center [388, 213] width 44 height 8
click at [350, 212] on button "Card" at bounding box center [344, 213] width 43 height 8
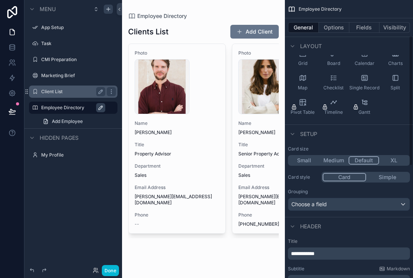
scroll to position [79, 0]
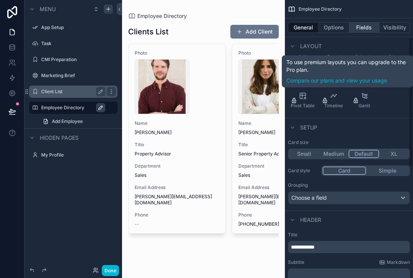
click at [367, 28] on button "Fields" at bounding box center [365, 27] width 31 height 11
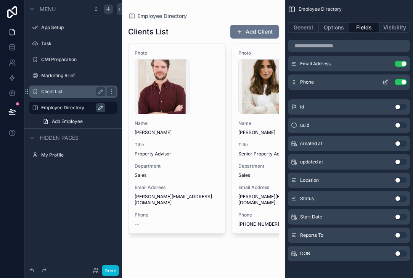
click at [385, 84] on icon "scrollable content" at bounding box center [385, 82] width 3 height 3
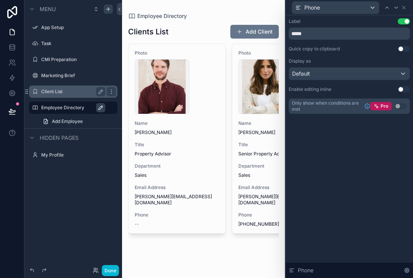
click at [343, 56] on div "Label Use setting ***** Quick copy to clipboard Use setting Display as Default …" at bounding box center [349, 65] width 121 height 95
click at [339, 76] on div "Default" at bounding box center [349, 74] width 121 height 12
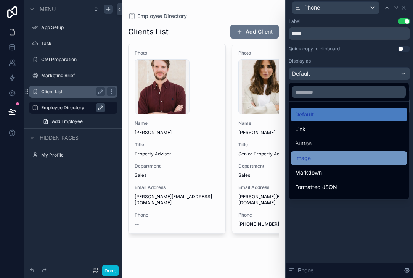
click at [329, 156] on div "Image" at bounding box center [349, 157] width 108 height 9
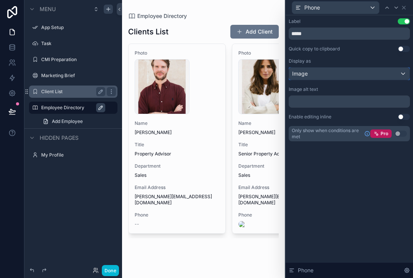
click at [398, 72] on div "Image" at bounding box center [349, 74] width 121 height 12
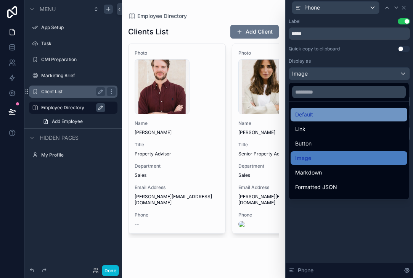
click at [371, 112] on div "Default" at bounding box center [349, 114] width 108 height 9
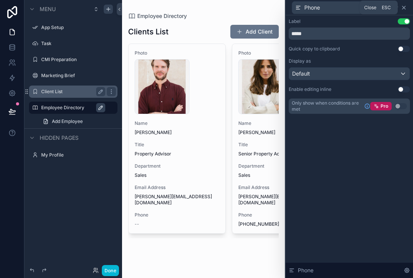
click at [407, 6] on icon at bounding box center [404, 8] width 6 height 6
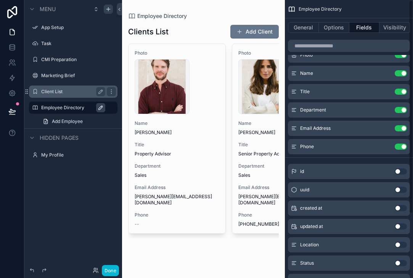
scroll to position [0, 0]
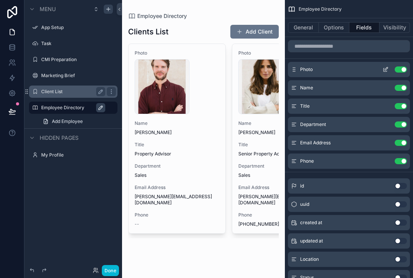
click at [386, 69] on icon "scrollable content" at bounding box center [386, 69] width 6 height 6
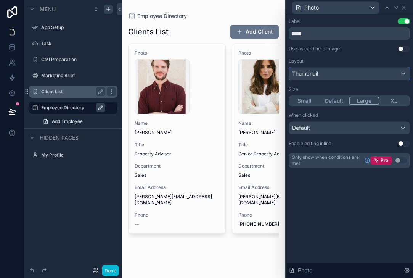
click at [321, 73] on div "Thumbnail" at bounding box center [349, 74] width 121 height 12
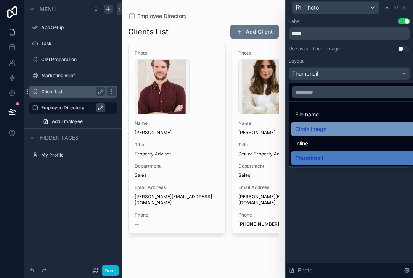
click at [315, 128] on span "Circle Image" at bounding box center [310, 128] width 31 height 9
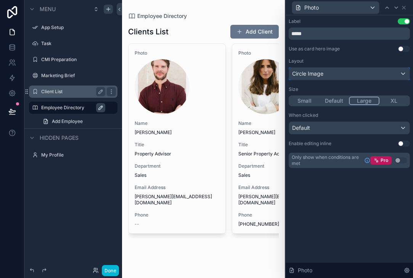
click at [318, 73] on span "Circle Image" at bounding box center [307, 74] width 31 height 8
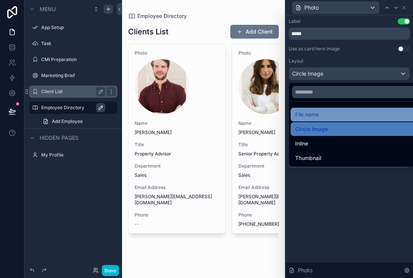
click at [308, 116] on span "File name" at bounding box center [307, 114] width 24 height 9
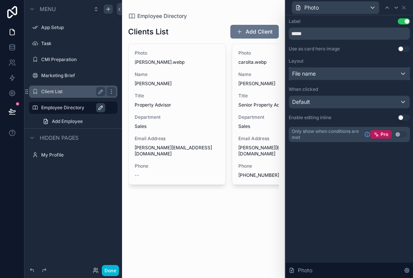
click at [315, 76] on span "File name" at bounding box center [304, 74] width 24 height 8
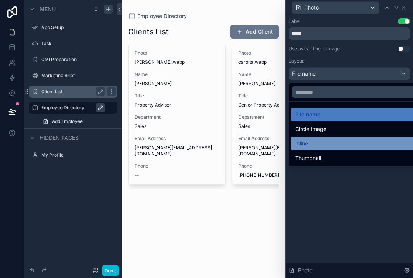
click at [312, 139] on div "Inline" at bounding box center [358, 143] width 126 height 9
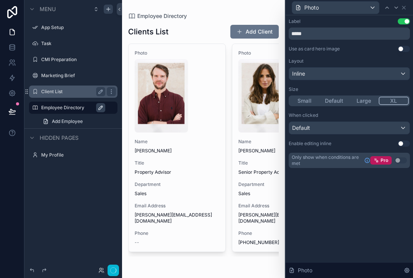
click at [397, 103] on button "XL" at bounding box center [394, 101] width 31 height 8
click at [328, 76] on div "Inline" at bounding box center [349, 74] width 121 height 12
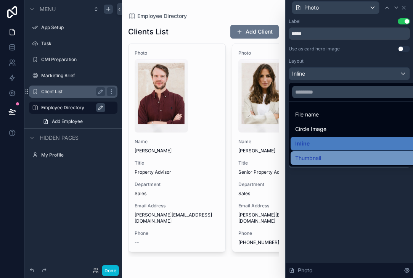
click at [319, 153] on span "Thumbnail" at bounding box center [308, 157] width 26 height 9
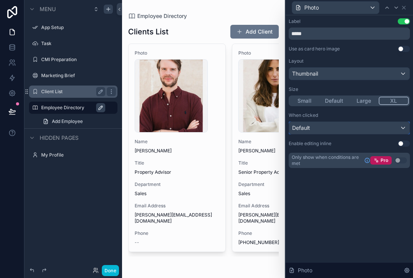
click at [355, 127] on div "Default" at bounding box center [349, 128] width 121 height 12
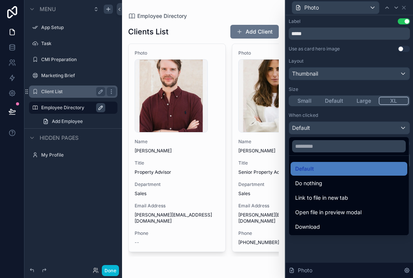
click at [355, 238] on div at bounding box center [349, 139] width 127 height 278
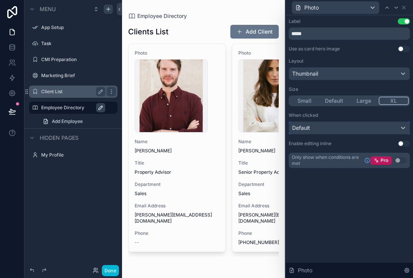
click at [364, 132] on div "Default" at bounding box center [349, 128] width 121 height 12
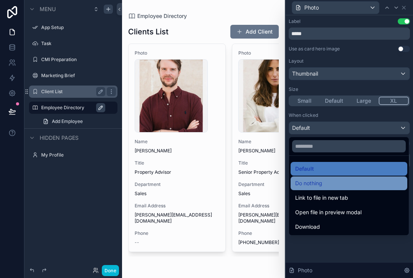
click at [350, 185] on div "Do nothing" at bounding box center [349, 183] width 108 height 9
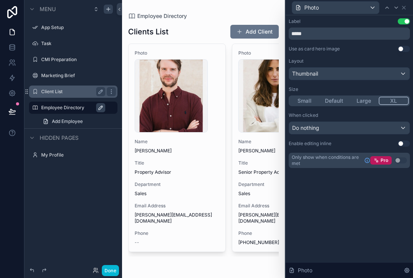
click at [402, 49] on button "Use setting" at bounding box center [404, 49] width 12 height 6
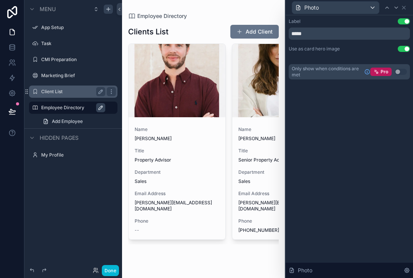
click at [333, 52] on div "Label Use setting ***** Use as card hero image Use setting Only show when condi…" at bounding box center [349, 48] width 121 height 61
click at [405, 6] on icon at bounding box center [404, 8] width 6 height 6
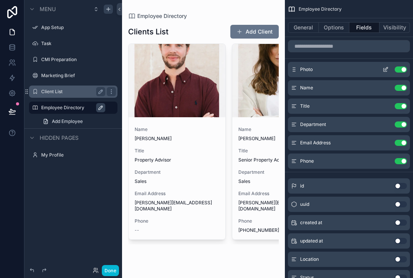
click at [383, 71] on icon "scrollable content" at bounding box center [386, 69] width 6 height 6
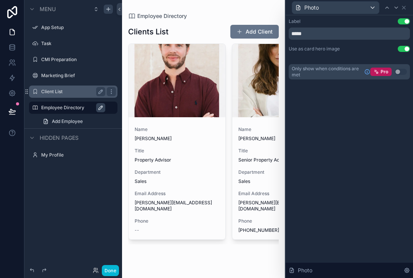
click at [404, 49] on button "Use setting" at bounding box center [404, 49] width 12 height 6
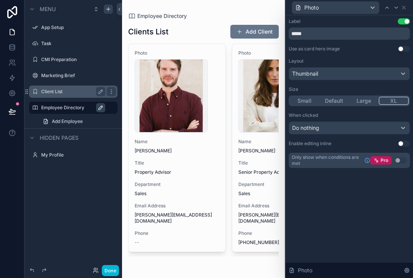
click at [366, 100] on button "Large" at bounding box center [364, 101] width 30 height 8
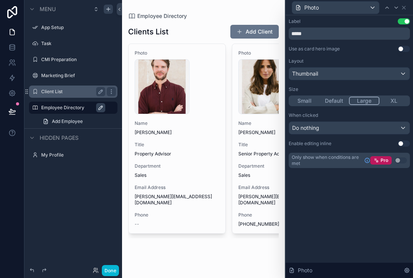
click at [308, 100] on button "Small" at bounding box center [305, 101] width 30 height 8
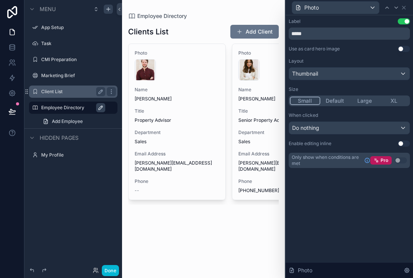
click at [334, 99] on button "Default" at bounding box center [336, 101] width 30 height 8
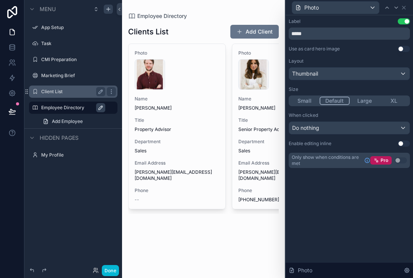
click at [369, 101] on button "Large" at bounding box center [365, 101] width 30 height 8
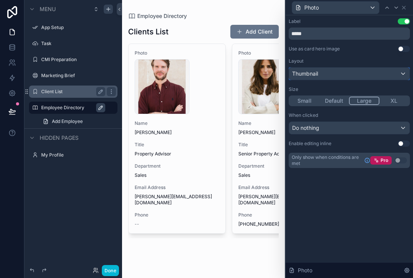
click at [368, 76] on div "Thumbnail" at bounding box center [349, 74] width 121 height 12
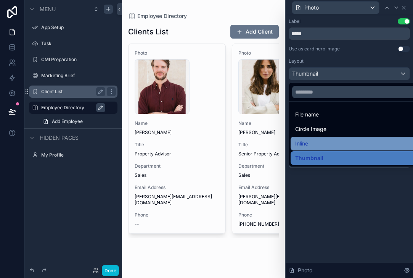
click at [349, 140] on div "Inline" at bounding box center [358, 143] width 126 height 9
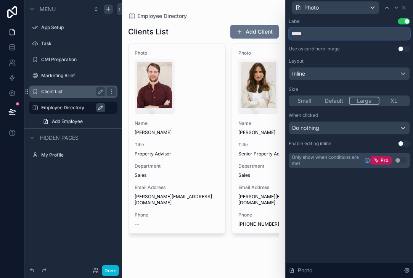
click at [381, 32] on input "*****" at bounding box center [349, 33] width 121 height 12
click at [400, 48] on button "Use setting" at bounding box center [404, 49] width 12 height 6
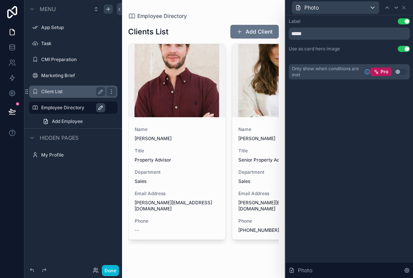
click at [371, 58] on div "Label Use setting ***** Use as card hero image Use setting Only show when condi…" at bounding box center [349, 48] width 121 height 61
click at [404, 10] on icon at bounding box center [404, 8] width 6 height 6
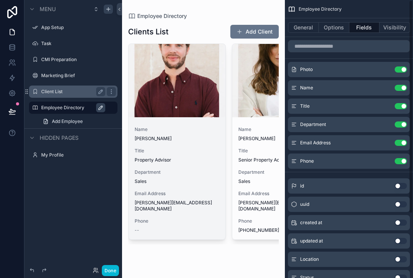
click at [172, 85] on div "scrollable content" at bounding box center [177, 80] width 97 height 9
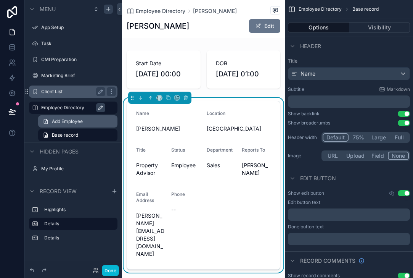
click at [61, 123] on span "Add Employee" at bounding box center [67, 121] width 31 height 6
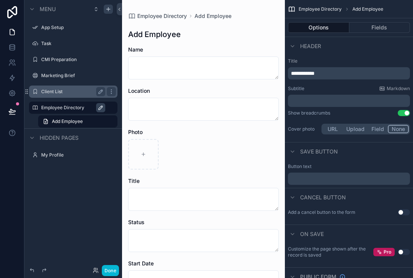
click at [56, 111] on div "Employee Directory" at bounding box center [78, 107] width 75 height 9
click at [35, 106] on icon "scrollable content" at bounding box center [35, 108] width 6 height 6
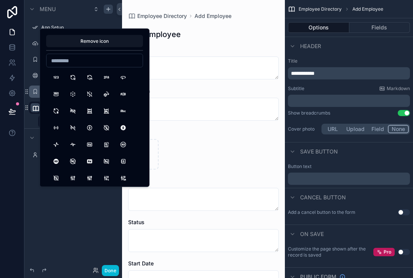
click at [162, 94] on div "Location" at bounding box center [203, 91] width 151 height 8
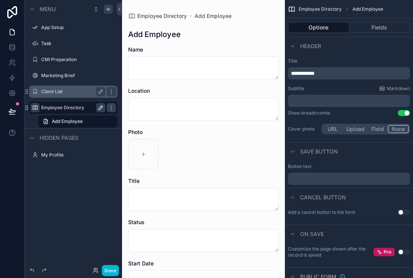
click at [87, 105] on label "Employee Directory" at bounding box center [71, 108] width 61 height 6
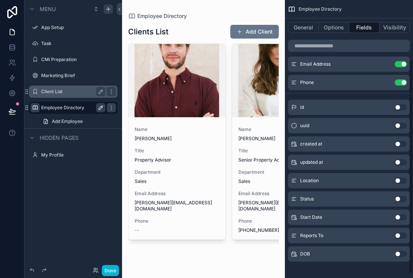
scroll to position [84, 0]
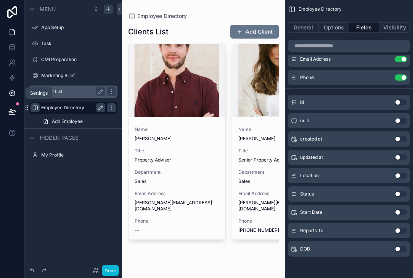
click at [12, 94] on icon at bounding box center [12, 93] width 8 height 8
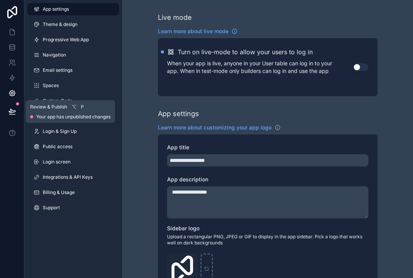
click at [63, 100] on div "Review & Publish ⌥ P Your app has unpublished changes" at bounding box center [71, 111] width 90 height 23
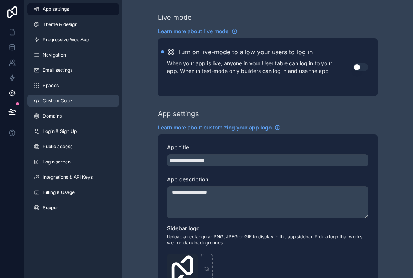
click at [76, 102] on link "Custom Code" at bounding box center [73, 101] width 92 height 12
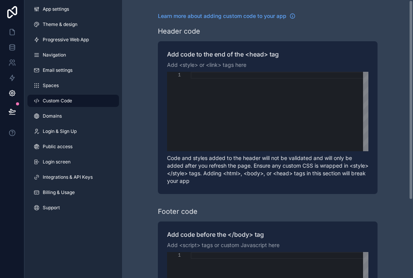
click at [187, 62] on p "Add <style> or <link> tags here" at bounding box center [268, 65] width 202 height 8
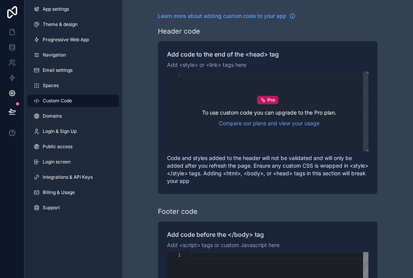
click at [189, 74] on div "Pro To use custom code you can upgrade to the Pro plan. Compare our plans and v…" at bounding box center [268, 111] width 202 height 79
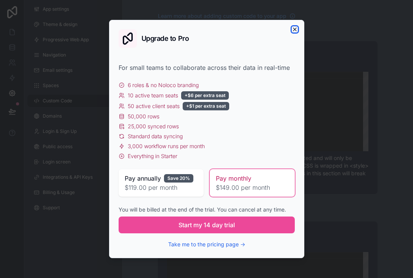
click at [294, 28] on icon "button" at bounding box center [295, 29] width 3 height 3
